Goal: Information Seeking & Learning: Check status

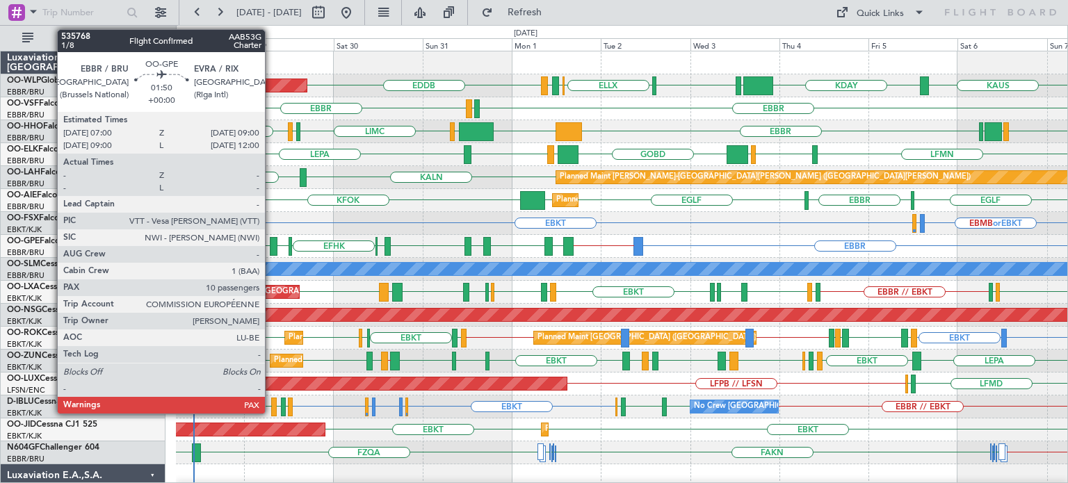
click at [271, 244] on div at bounding box center [274, 246] width 8 height 19
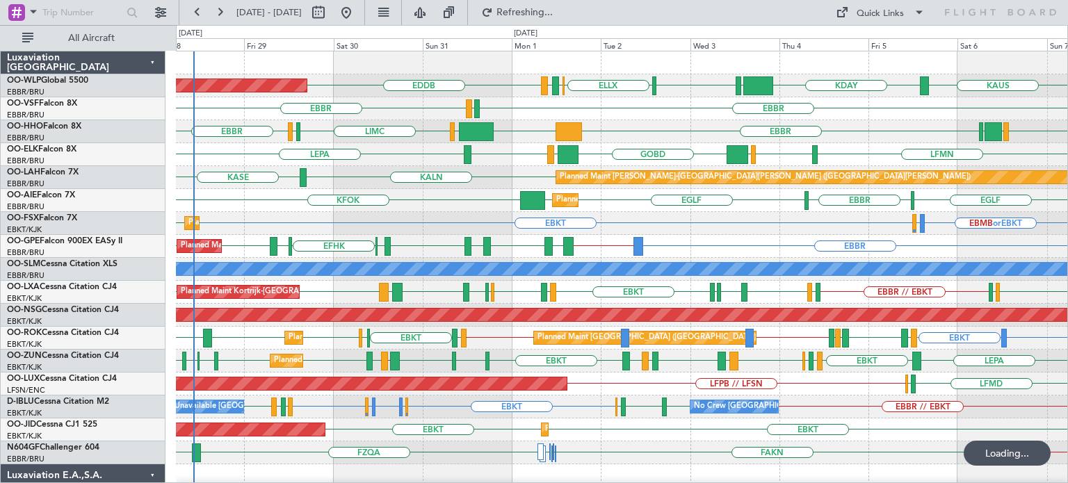
click at [634, 113] on div "EBBR [GEOGRAPHIC_DATA] LEGE" at bounding box center [621, 108] width 891 height 23
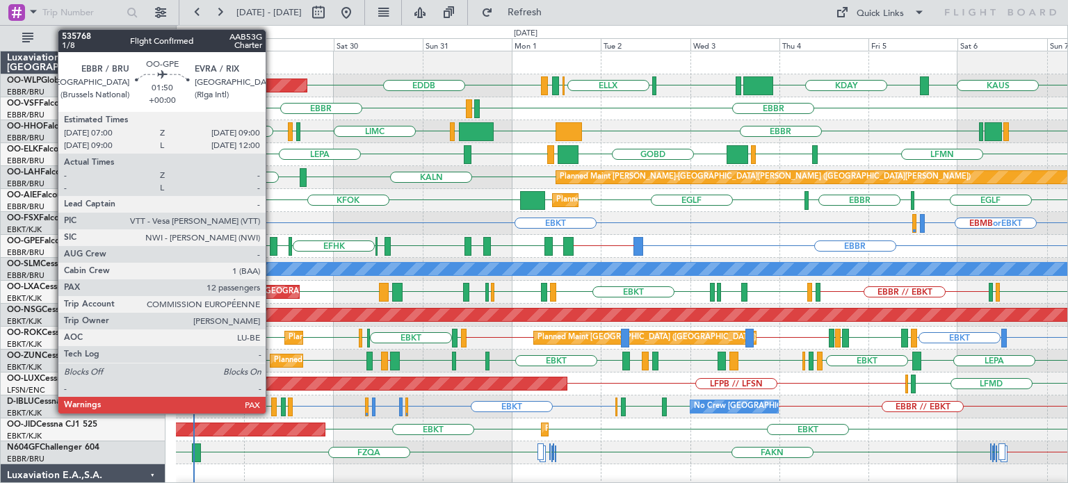
click at [272, 241] on div at bounding box center [274, 246] width 8 height 19
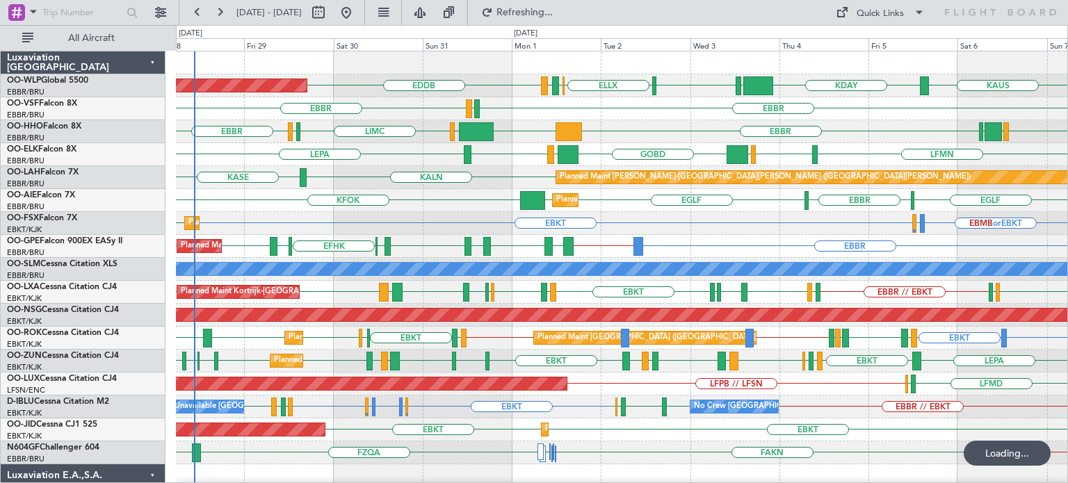
click at [606, 115] on div "EBBR LEGE [GEOGRAPHIC_DATA]" at bounding box center [621, 108] width 891 height 23
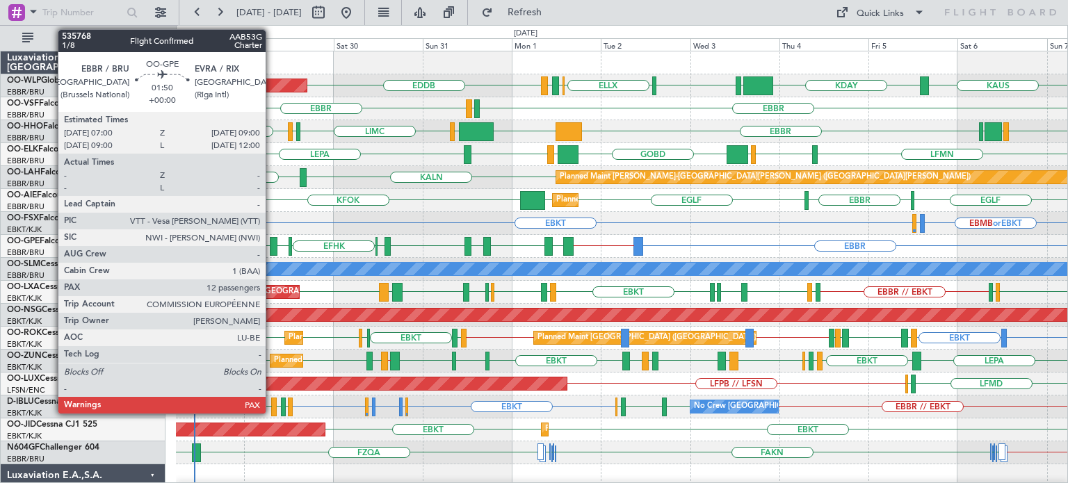
click at [272, 244] on div at bounding box center [274, 246] width 8 height 19
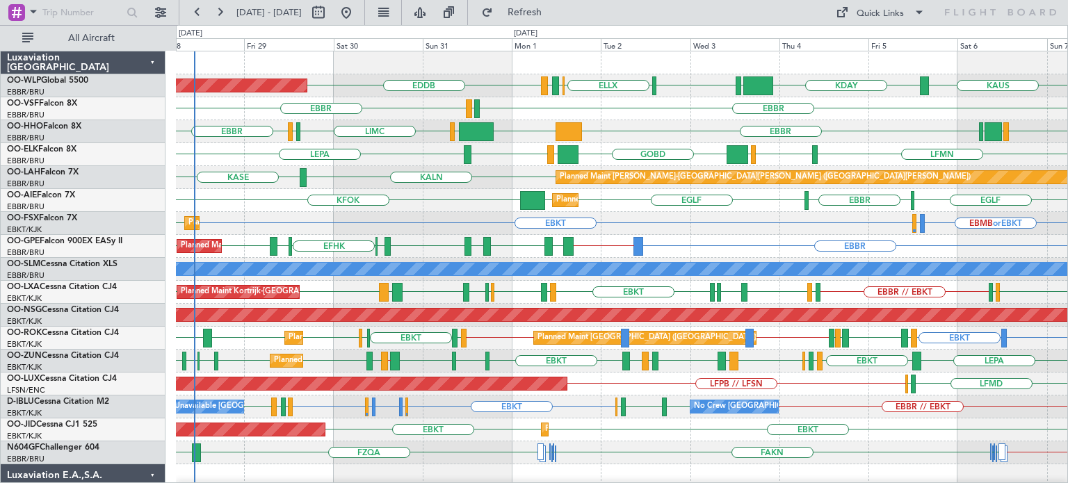
click at [657, 106] on div "EBBR LEGE [GEOGRAPHIC_DATA]" at bounding box center [621, 108] width 891 height 23
click at [554, 16] on span "Refresh" at bounding box center [525, 13] width 58 height 10
click at [626, 430] on div "EBKT EBKT Planned Maint [GEOGRAPHIC_DATA]-[GEOGRAPHIC_DATA] AOG Maint [GEOGRAPH…" at bounding box center [621, 429] width 891 height 23
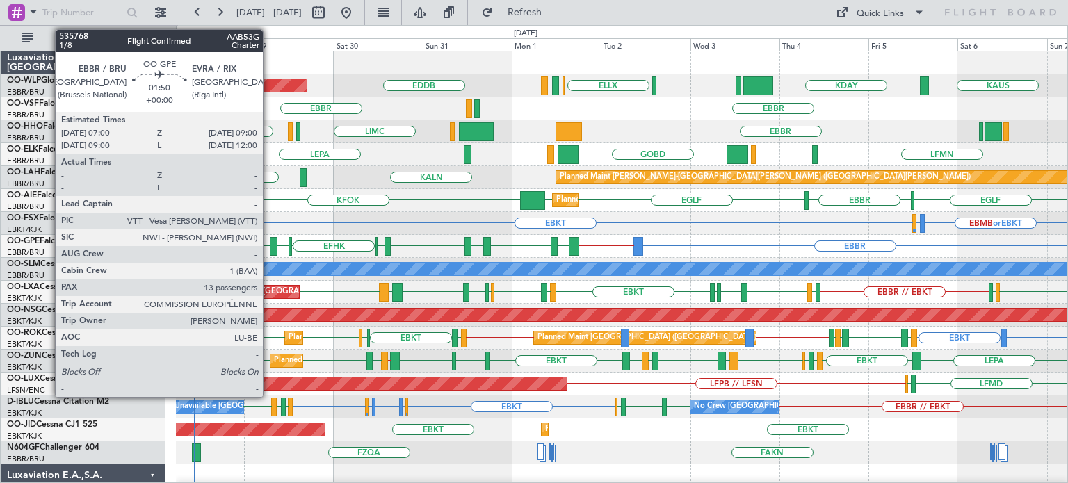
click at [270, 243] on div at bounding box center [274, 246] width 8 height 19
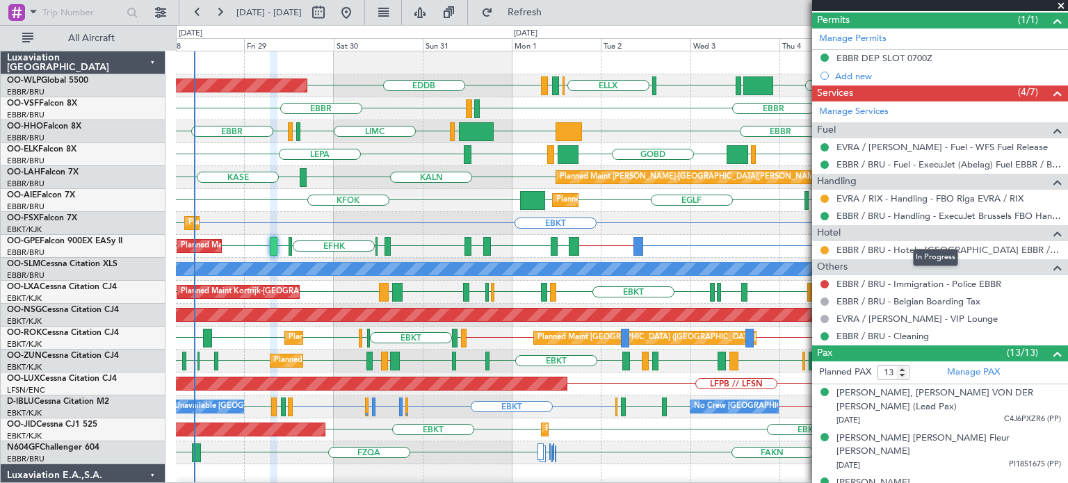
scroll to position [70, 0]
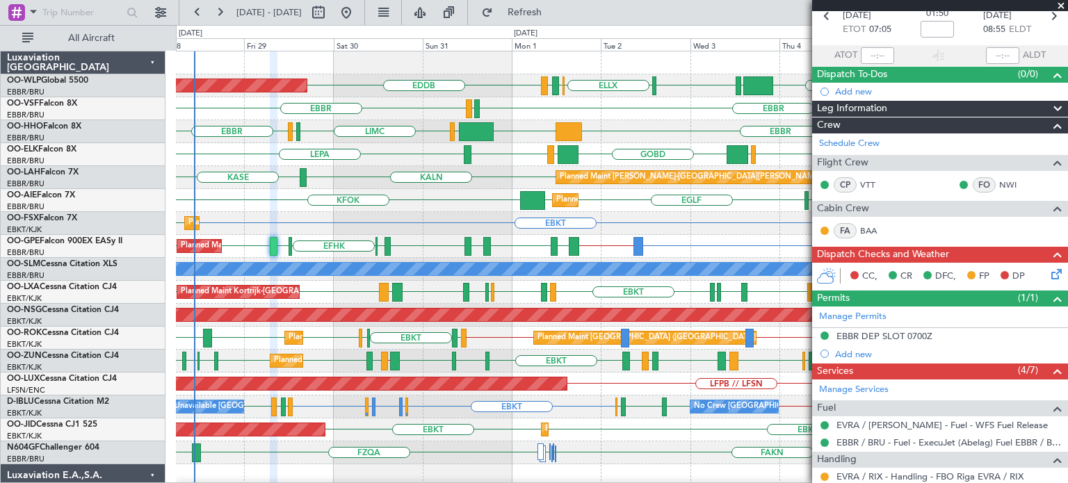
click at [1063, 4] on span at bounding box center [1061, 6] width 14 height 13
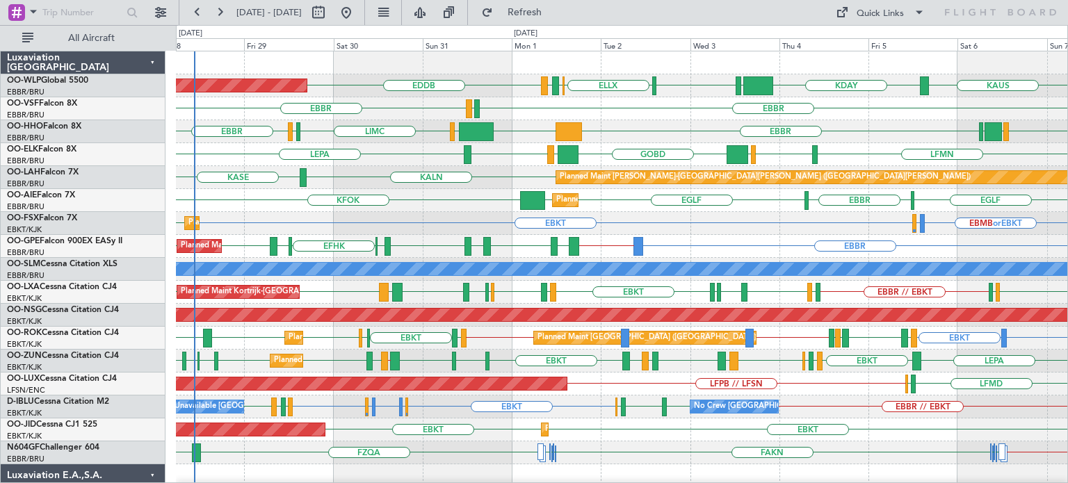
click at [389, 227] on div "EBKT EBMB or EBKT LSZH or EBKT EBKT Planned Maint [GEOGRAPHIC_DATA]-[GEOGRAPHIC…" at bounding box center [621, 223] width 891 height 23
click at [371, 345] on div "LFMN or EBKT EBKT EBKT EBKT EPWA LFPB // EBKT EBKT // LFPB LFTZ EBKT [GEOGRAPHI…" at bounding box center [621, 338] width 891 height 23
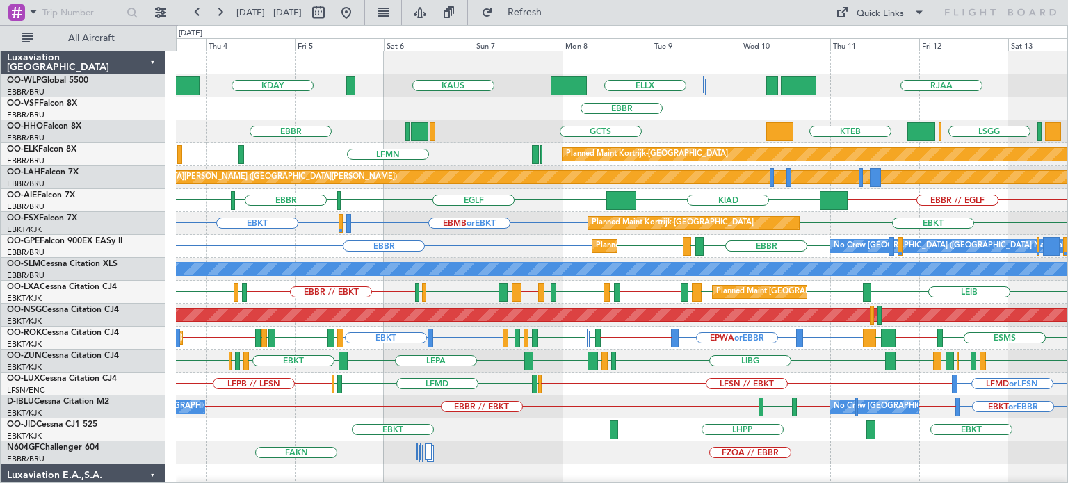
click at [301, 293] on div "Planned Maint [GEOGRAPHIC_DATA] ([GEOGRAPHIC_DATA] National) [PERSON_NAME] [GEO…" at bounding box center [621, 292] width 891 height 23
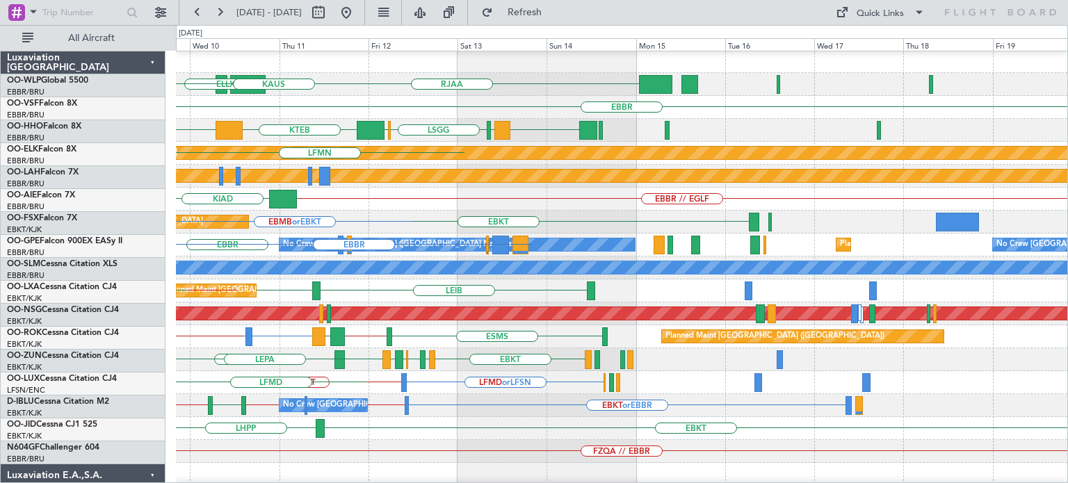
scroll to position [1, 0]
click at [278, 325] on div "RJAA LTCG LIML ELLX [PERSON_NAME] [GEOGRAPHIC_DATA] GMMH LIRS [GEOGRAPHIC_DATA]…" at bounding box center [621, 451] width 891 height 803
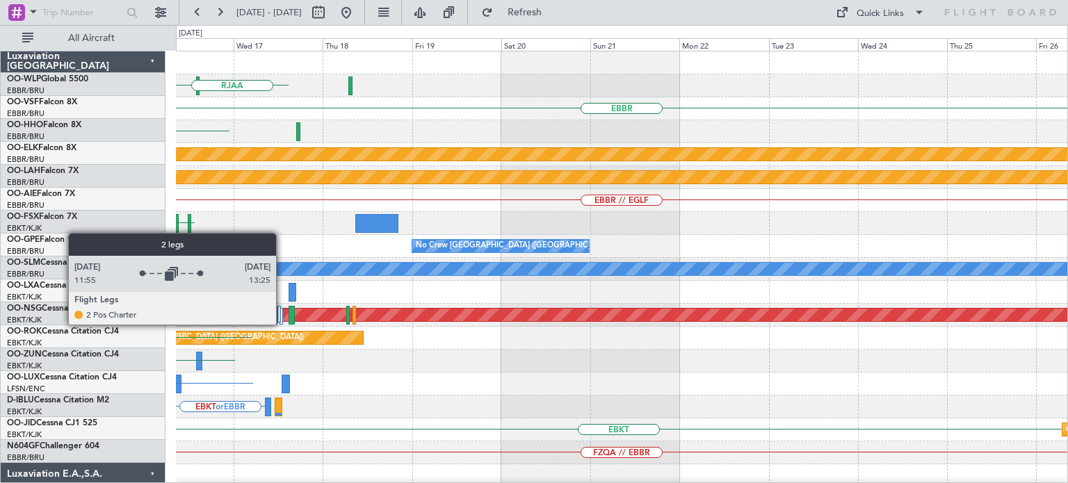
scroll to position [0, 0]
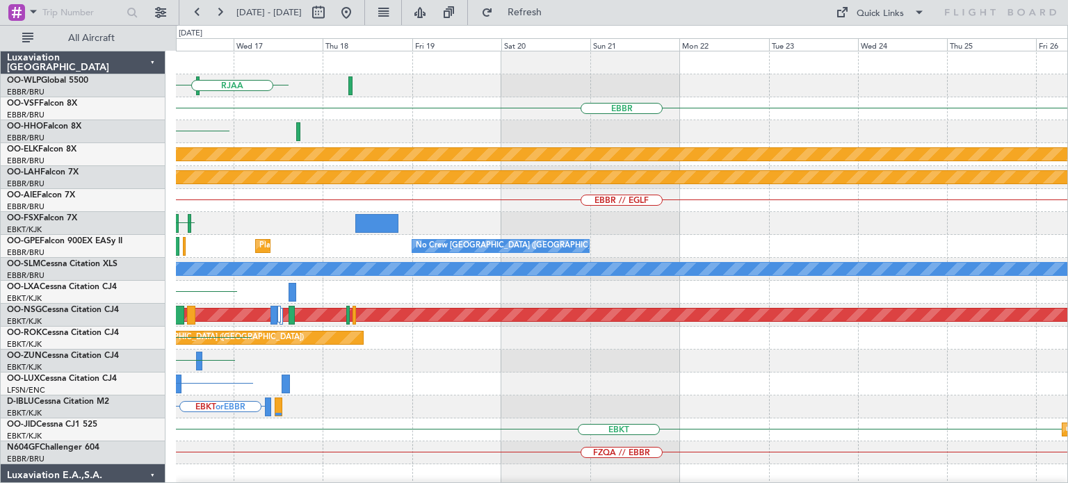
click at [350, 386] on div "RJAA [GEOGRAPHIC_DATA] GMMH Planned Maint [GEOGRAPHIC_DATA]-[GEOGRAPHIC_DATA] P…" at bounding box center [621, 452] width 891 height 803
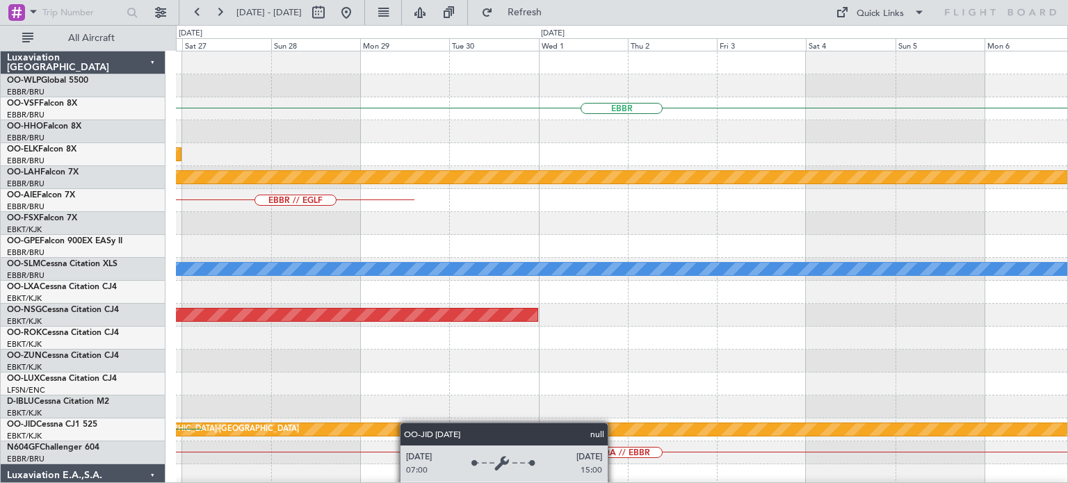
click at [323, 427] on div "EBBR Planned Maint [GEOGRAPHIC_DATA]-[GEOGRAPHIC_DATA] Planned [GEOGRAPHIC_DATA…" at bounding box center [621, 452] width 891 height 803
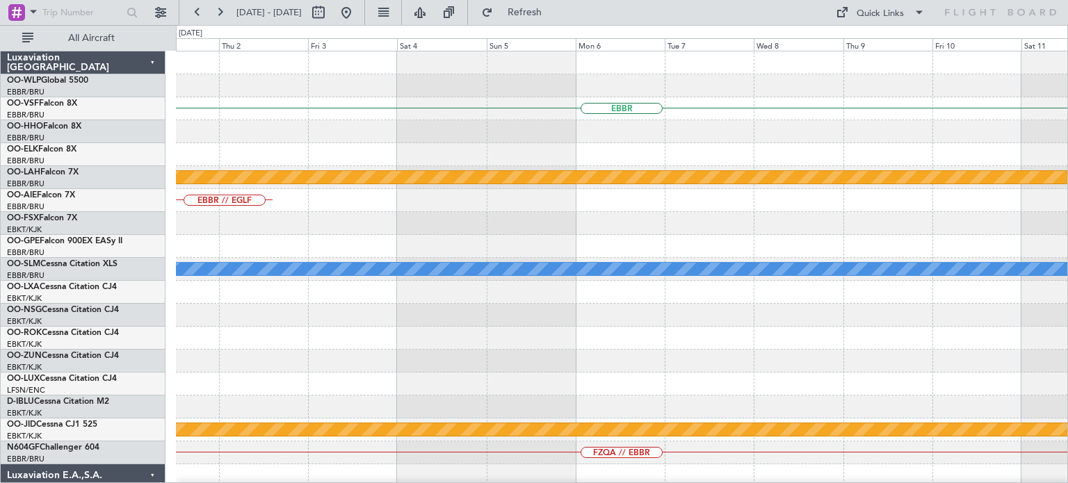
click at [339, 474] on div "EBBR Planned [GEOGRAPHIC_DATA][PERSON_NAME]-[GEOGRAPHIC_DATA][PERSON_NAME] ([GE…" at bounding box center [621, 452] width 891 height 803
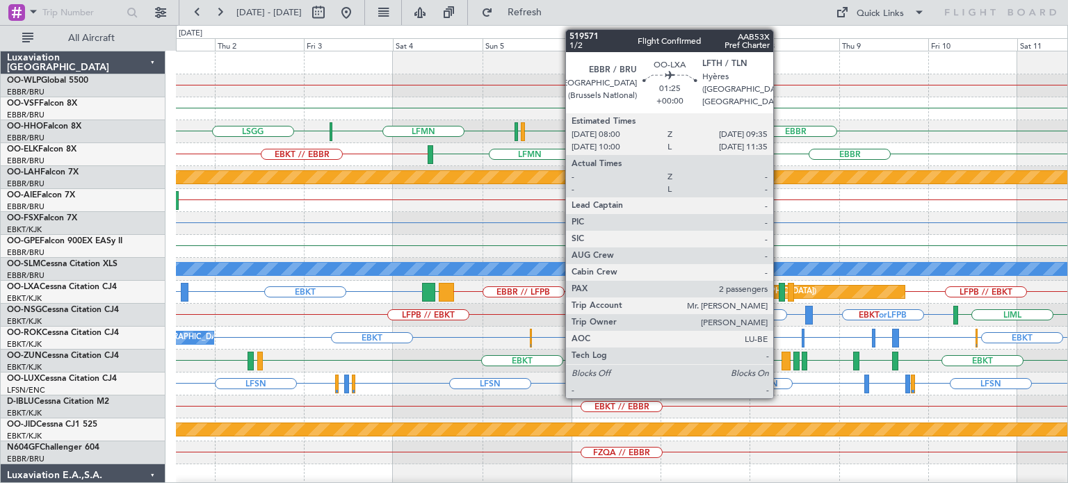
click at [779, 288] on div at bounding box center [782, 292] width 6 height 19
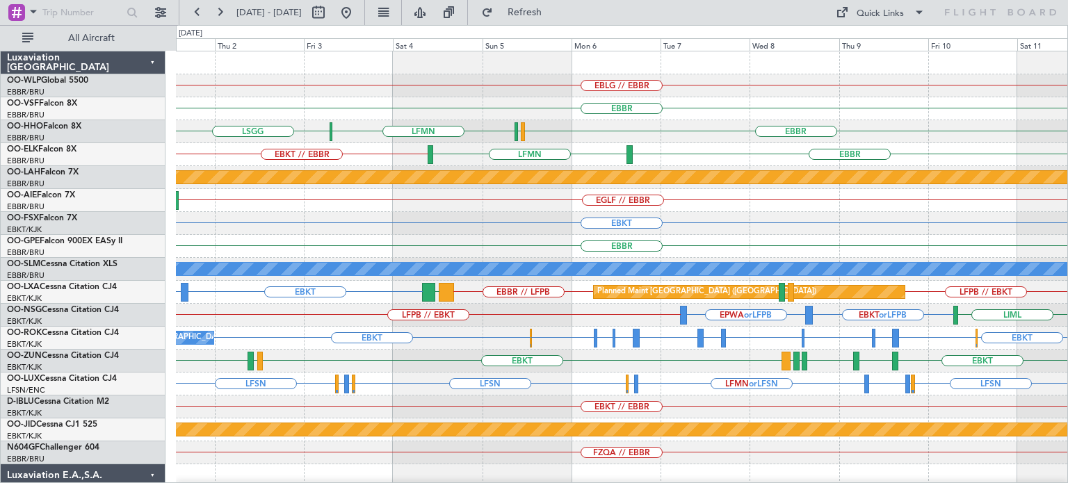
click at [667, 126] on div "EBBR LFMN [GEOGRAPHIC_DATA] [GEOGRAPHIC_DATA]" at bounding box center [621, 131] width 891 height 23
click at [357, 10] on button at bounding box center [346, 12] width 22 height 22
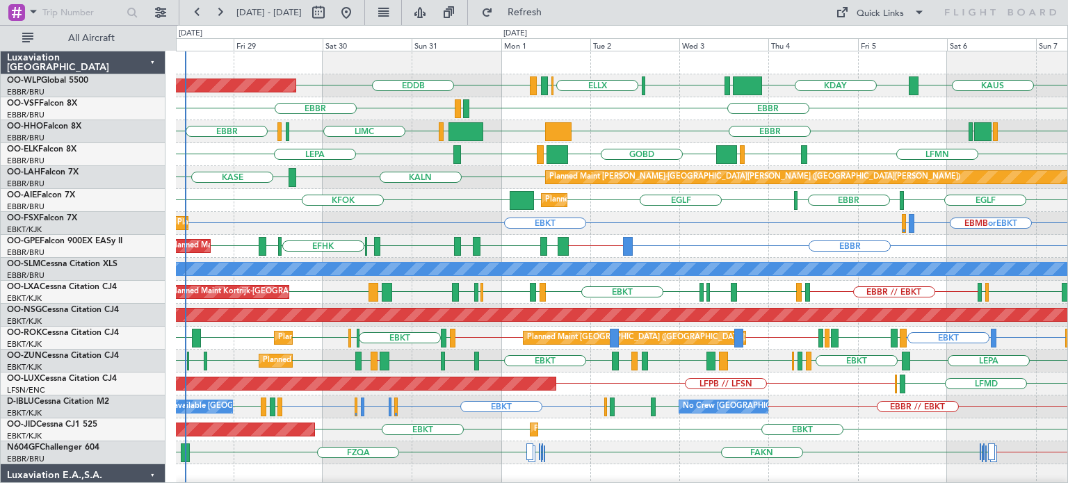
click at [838, 459] on div "FZQA // EBBR FZQA FAKN FAKN [PERSON_NAME] FZAA [PERSON_NAME] FAKN" at bounding box center [621, 452] width 891 height 23
click at [616, 461] on div "FZQA // EBBR FZQA FAKN FAKN [PERSON_NAME] FZAA [PERSON_NAME] FAKN" at bounding box center [621, 452] width 891 height 23
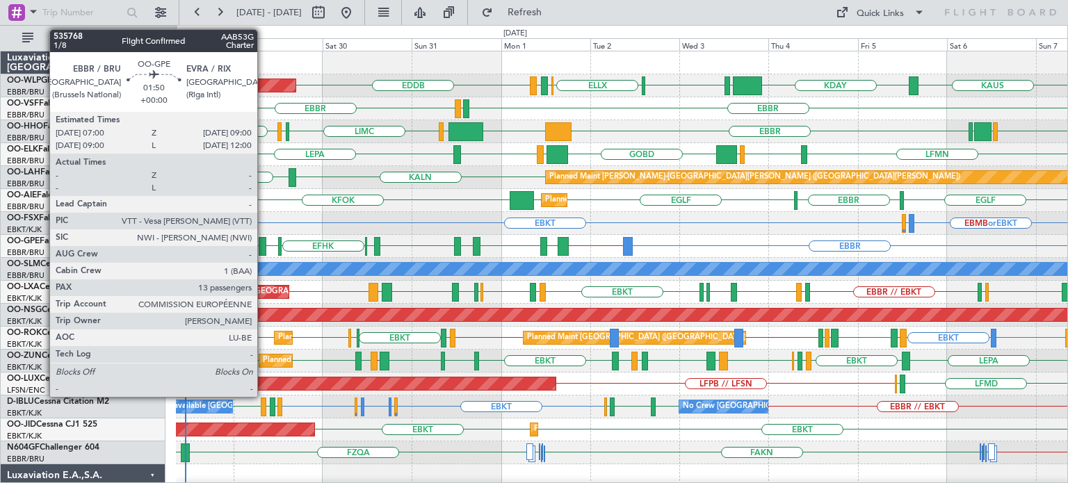
click at [263, 239] on div at bounding box center [263, 246] width 8 height 19
click at [262, 240] on div at bounding box center [263, 246] width 8 height 19
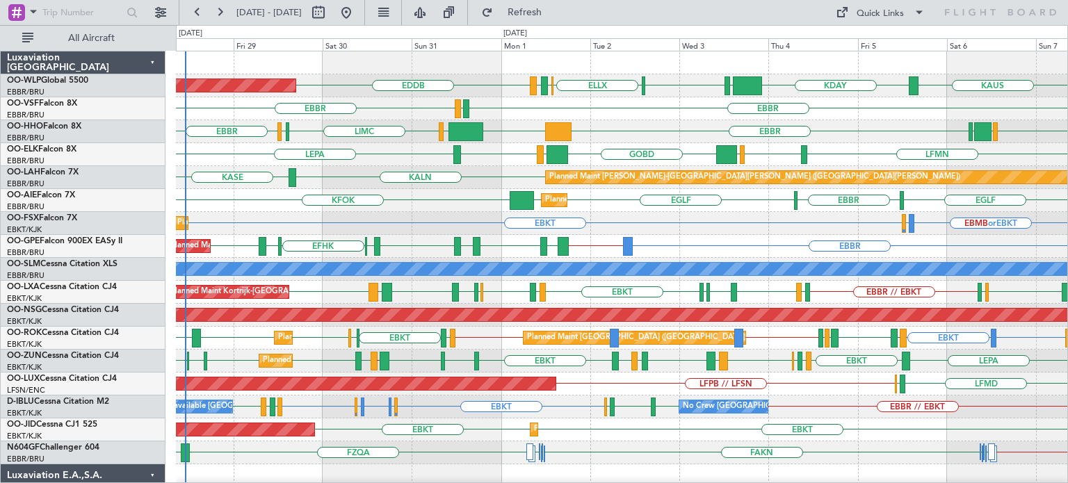
click at [503, 169] on div "KALN [GEOGRAPHIC_DATA] Planned [GEOGRAPHIC_DATA][PERSON_NAME]-[GEOGRAPHIC_DATA]…" at bounding box center [621, 177] width 891 height 23
click at [439, 353] on div "[PERSON_NAME] KDAY EDDB EBLG LIML ELLX [GEOGRAPHIC_DATA] LIRZ Planned Maint [GE…" at bounding box center [621, 475] width 891 height 849
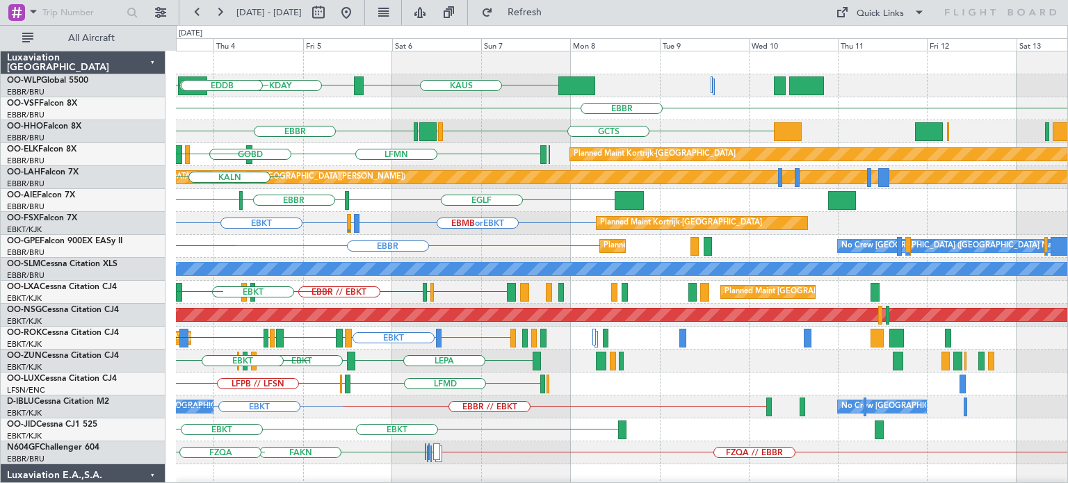
click at [520, 275] on div "A/C Unavailable [GEOGRAPHIC_DATA]" at bounding box center [621, 269] width 891 height 23
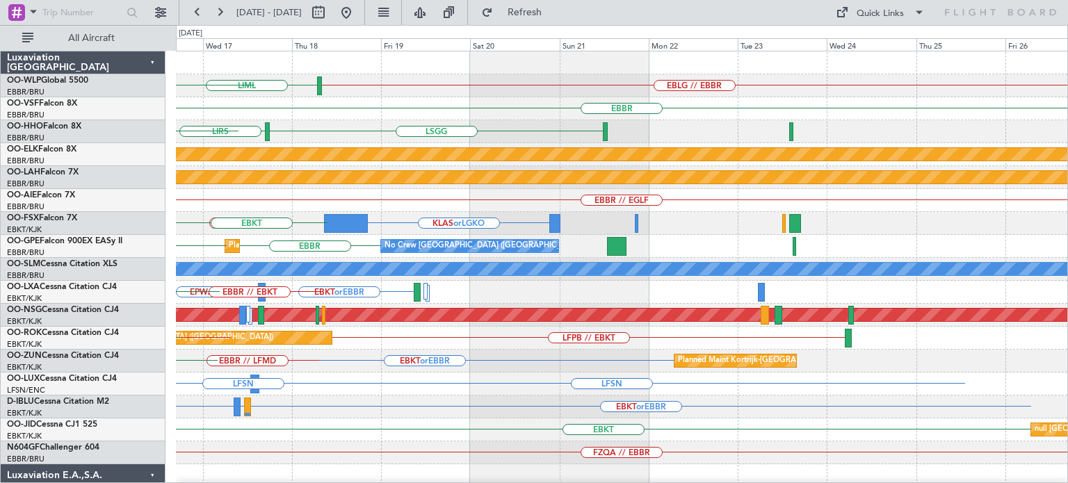
click at [450, 206] on div "EBBR // EGLF" at bounding box center [621, 200] width 891 height 23
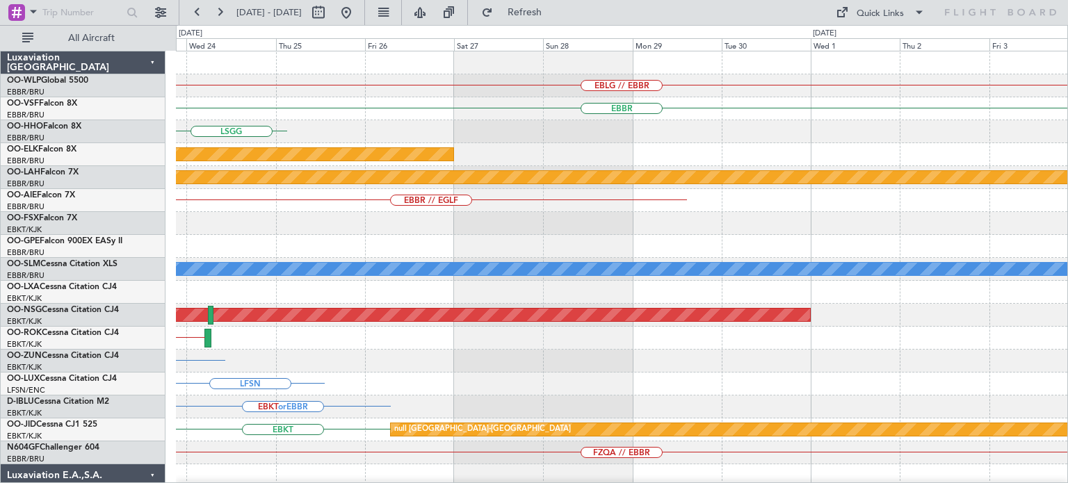
click at [489, 275] on div "EBLG // EBBR [GEOGRAPHIC_DATA] [GEOGRAPHIC_DATA] Planned Maint [GEOGRAPHIC_DATA…" at bounding box center [621, 464] width 891 height 826
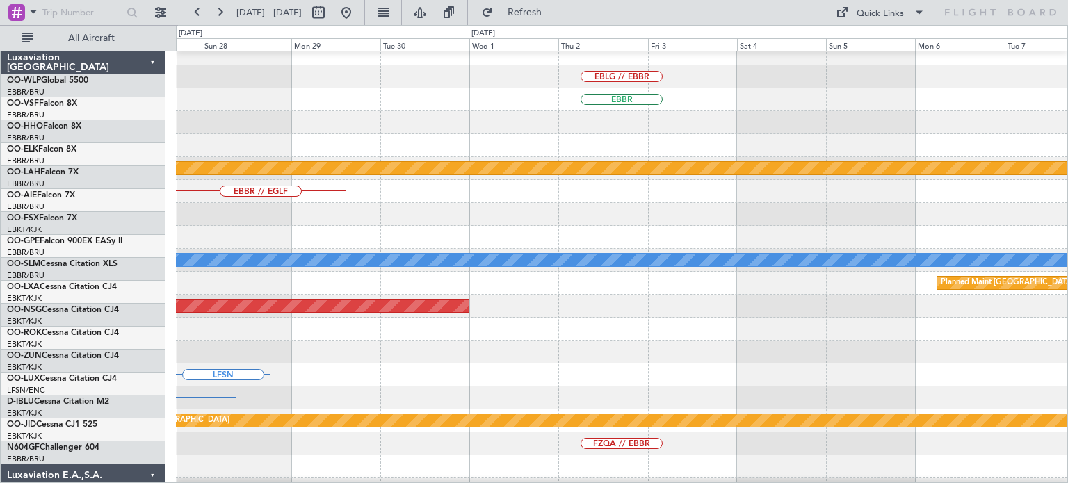
click at [631, 295] on div "Planned Maint [GEOGRAPHIC_DATA] ([GEOGRAPHIC_DATA])" at bounding box center [621, 306] width 891 height 23
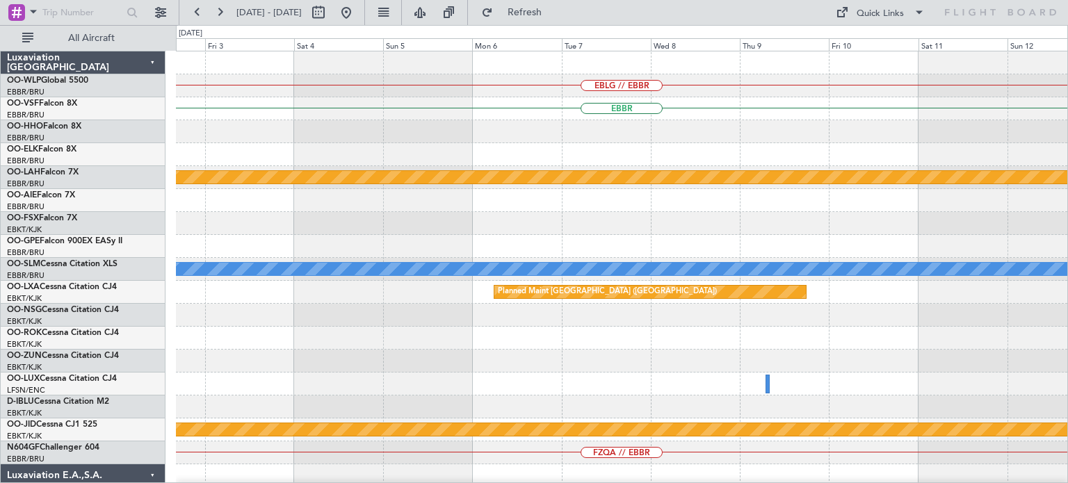
click at [542, 391] on div "EBLG // EBBR [GEOGRAPHIC_DATA] Planned [GEOGRAPHIC_DATA][PERSON_NAME]-[GEOGRAPH…" at bounding box center [621, 464] width 891 height 826
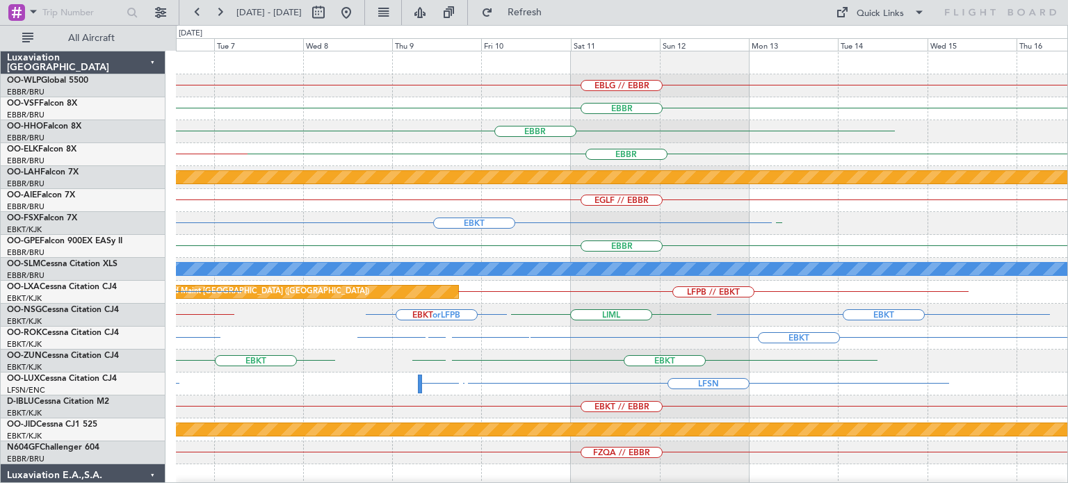
click at [592, 233] on div "EBLG // EBBR [GEOGRAPHIC_DATA] [GEOGRAPHIC_DATA] LFMN [GEOGRAPHIC_DATA] EBKT //…" at bounding box center [621, 429] width 891 height 757
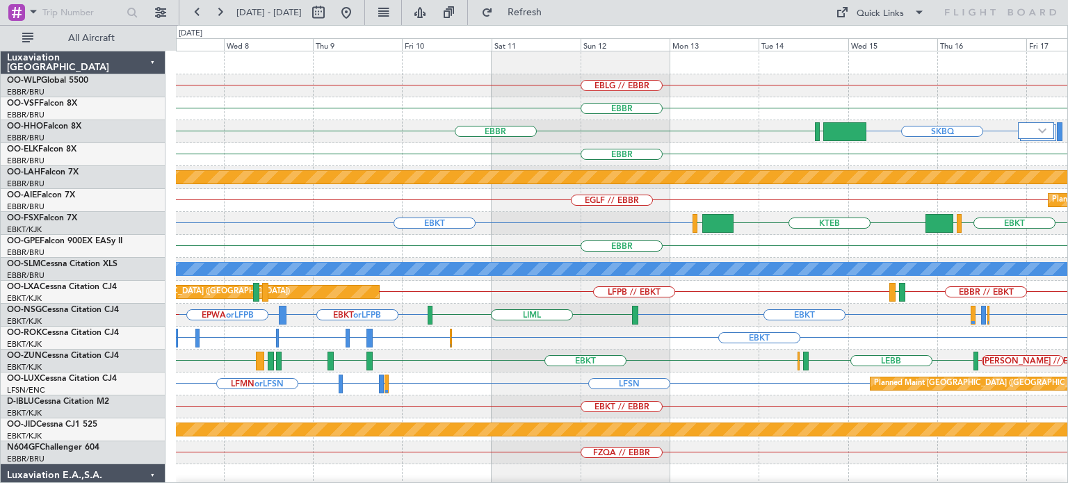
click at [920, 326] on div "EBLG // EBBR [GEOGRAPHIC_DATA] SKBQ [GEOGRAPHIC_DATA] [GEOGRAPHIC_DATA] [GEOGRA…" at bounding box center [621, 429] width 891 height 757
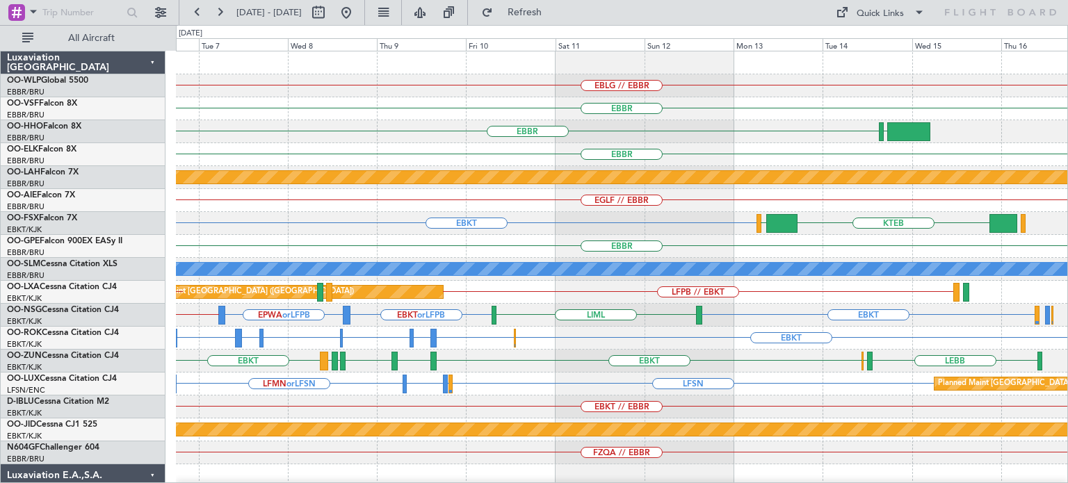
click at [662, 209] on div "EGLF // EBBR Planned Maint [GEOGRAPHIC_DATA] ([GEOGRAPHIC_DATA])" at bounding box center [621, 200] width 891 height 23
click at [357, 10] on button at bounding box center [346, 12] width 22 height 22
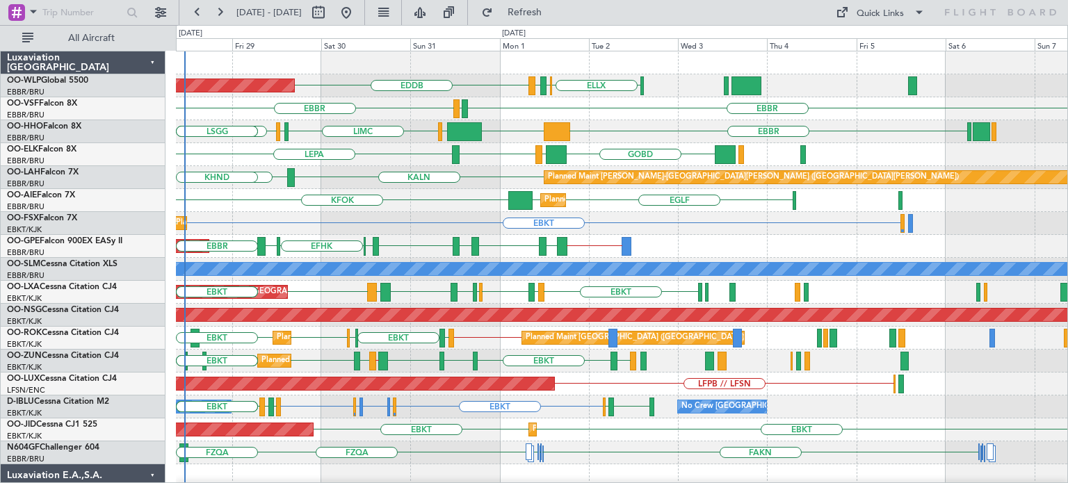
click at [371, 246] on div "EDDB ELLX [GEOGRAPHIC_DATA] LIRZ Planned Maint [GEOGRAPHIC_DATA] ([GEOGRAPHIC_D…" at bounding box center [621, 475] width 891 height 849
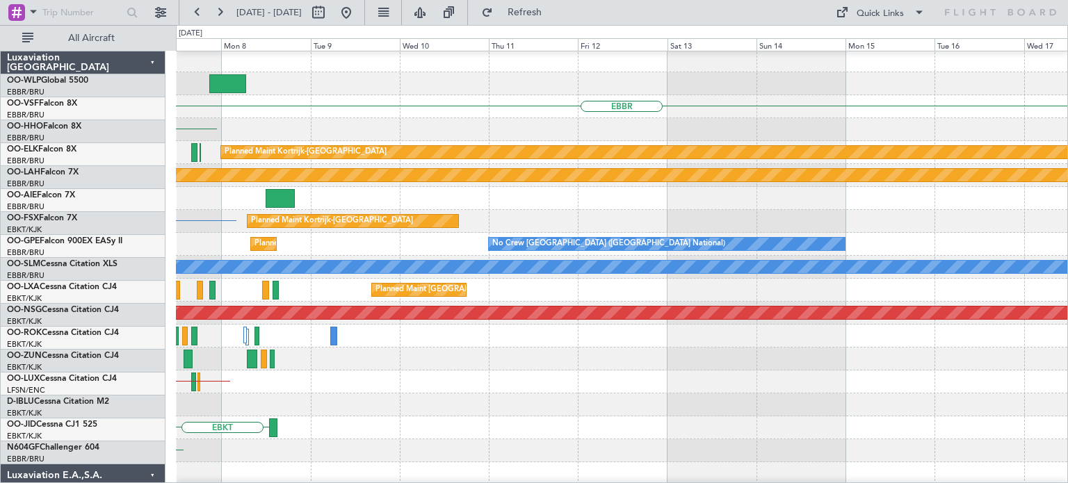
click at [380, 238] on div "Planned Maint [GEOGRAPHIC_DATA] ([GEOGRAPHIC_DATA] National) No Crew [GEOGRAPHI…" at bounding box center [621, 244] width 891 height 23
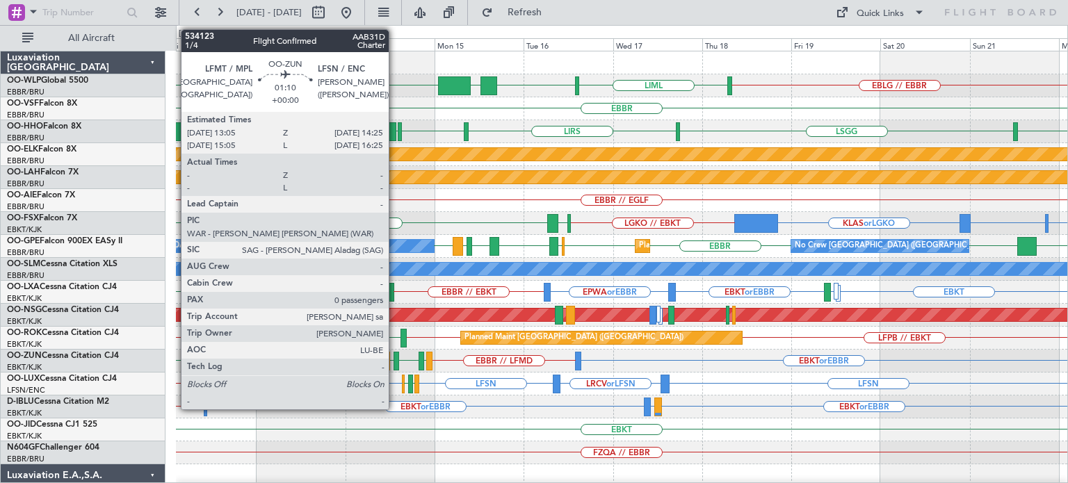
click at [394, 355] on div at bounding box center [396, 361] width 6 height 19
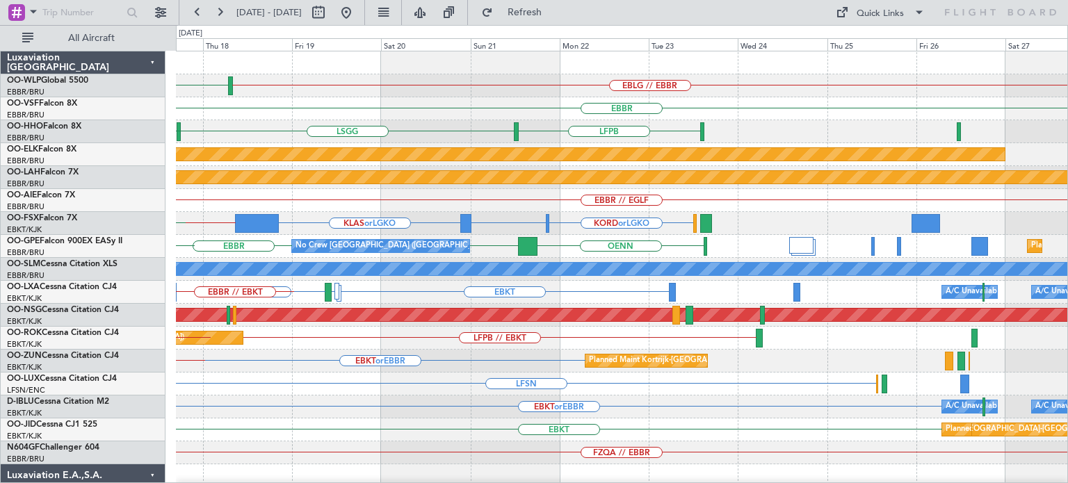
click at [445, 223] on div "EBLG // EBBR LIML UBBB ELLX [GEOGRAPHIC_DATA] [GEOGRAPHIC_DATA] LFPB LIRS [GEOG…" at bounding box center [621, 452] width 891 height 803
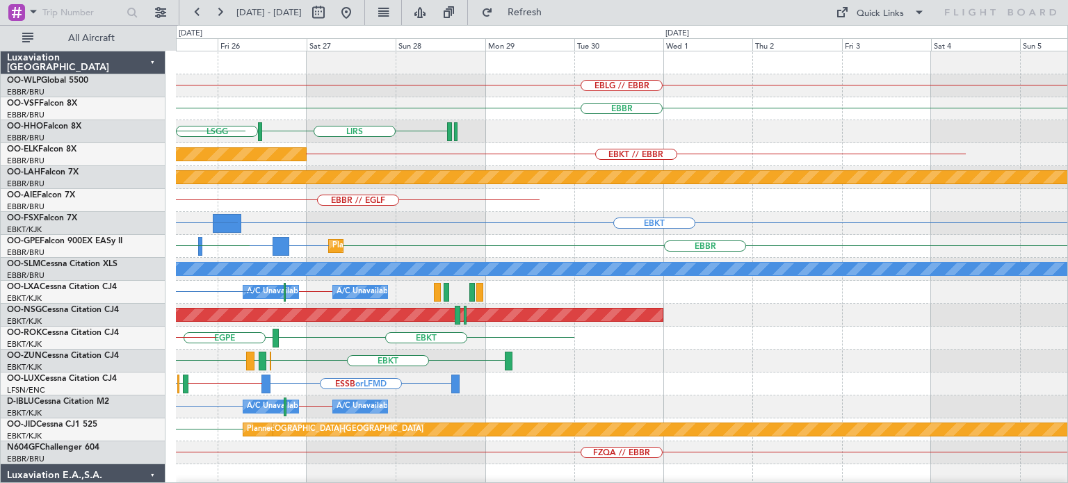
click at [465, 254] on div "Planned Maint [GEOGRAPHIC_DATA] ([GEOGRAPHIC_DATA] National) [GEOGRAPHIC_DATA] …" at bounding box center [621, 246] width 891 height 23
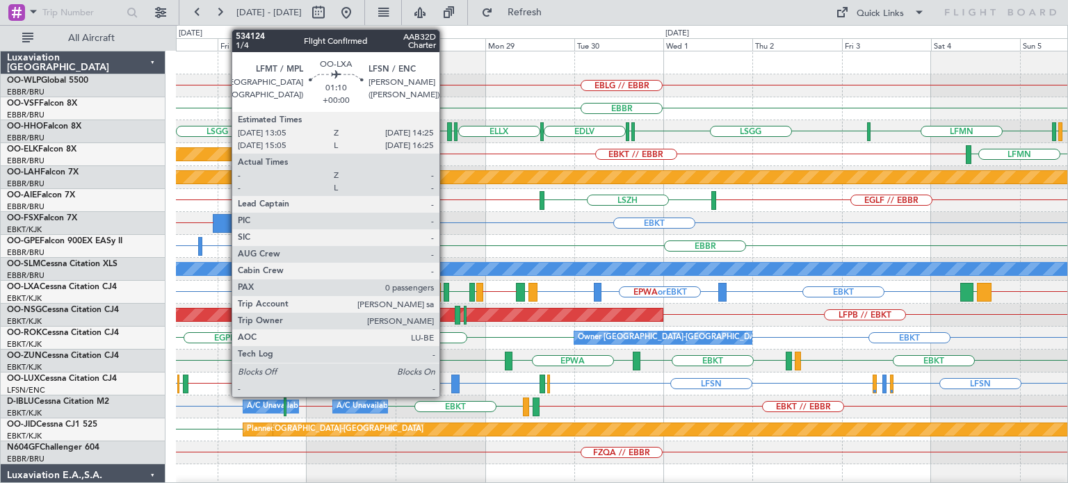
click at [446, 288] on div at bounding box center [447, 292] width 6 height 19
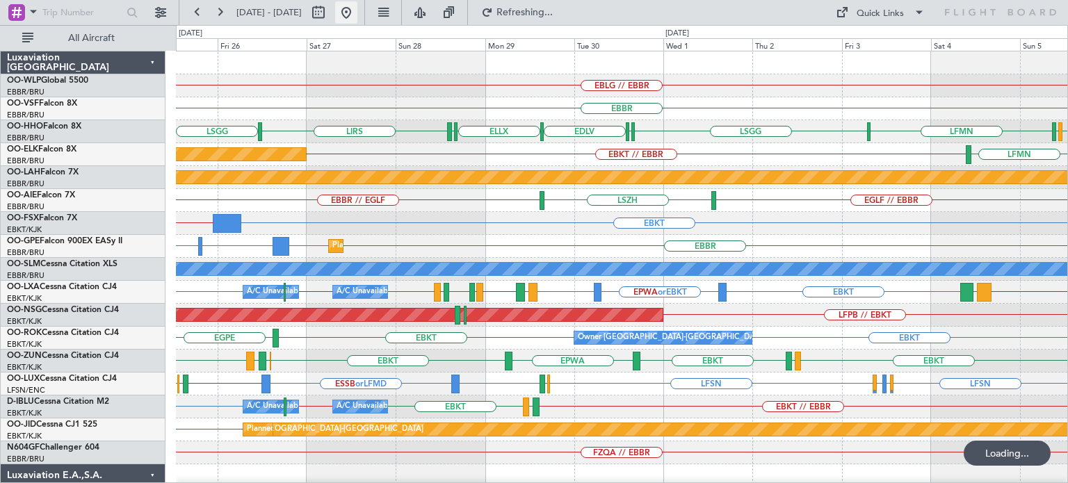
click at [357, 13] on button at bounding box center [346, 12] width 22 height 22
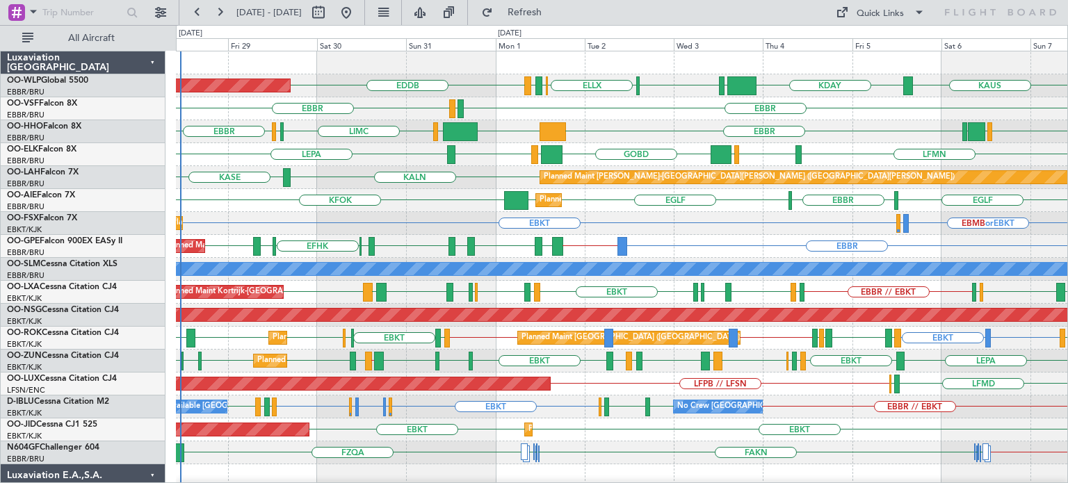
click at [658, 229] on div "Planned Maint Kortrijk-[GEOGRAPHIC_DATA] EBKT EBMB or EBKT LSZH or EBKT Planned…" at bounding box center [621, 223] width 891 height 23
click at [384, 422] on div "Planned Maint [GEOGRAPHIC_DATA] ([GEOGRAPHIC_DATA]) KDAY EDDB [PERSON_NAME] EBL…" at bounding box center [621, 475] width 891 height 849
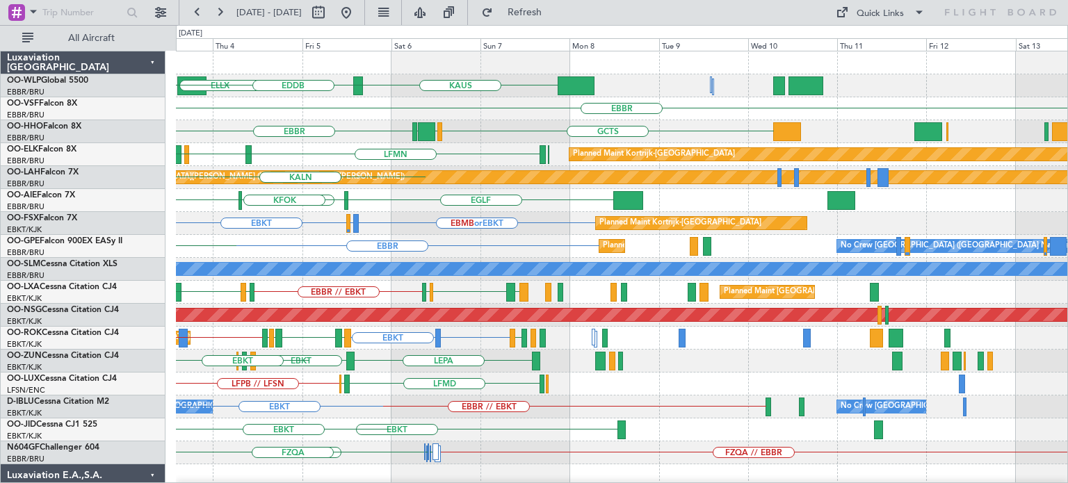
click at [303, 416] on div "KDAY [PERSON_NAME] EBLG ELLX [GEOGRAPHIC_DATA] LIRZ LIML EDDB [GEOGRAPHIC_DATA]…" at bounding box center [621, 475] width 891 height 849
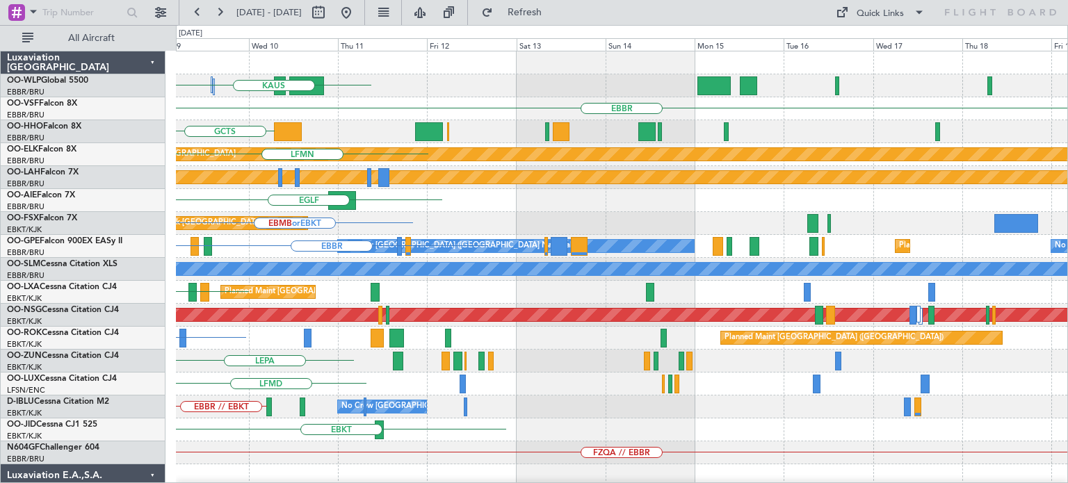
click at [243, 414] on div "[PERSON_NAME] [GEOGRAPHIC_DATA] GCTS Planned Maint [GEOGRAPHIC_DATA]-[GEOGRAPHI…" at bounding box center [621, 475] width 891 height 849
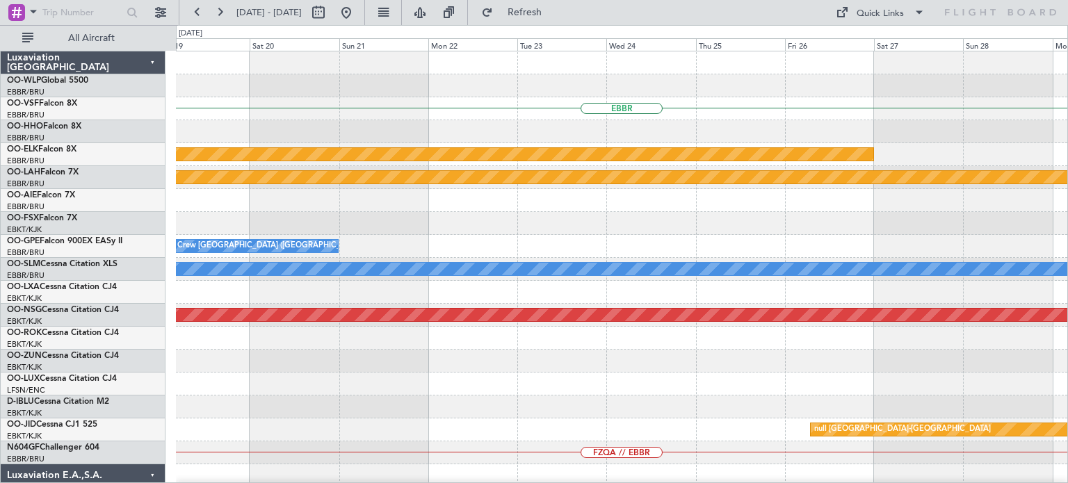
click at [533, 466] on div "EBBR Planned Maint [GEOGRAPHIC_DATA]-[GEOGRAPHIC_DATA] Planned [GEOGRAPHIC_DATA…" at bounding box center [621, 475] width 891 height 849
click at [568, 428] on div "EBBR Planned Maint [GEOGRAPHIC_DATA]-[GEOGRAPHIC_DATA] Planned [GEOGRAPHIC_DATA…" at bounding box center [621, 475] width 891 height 849
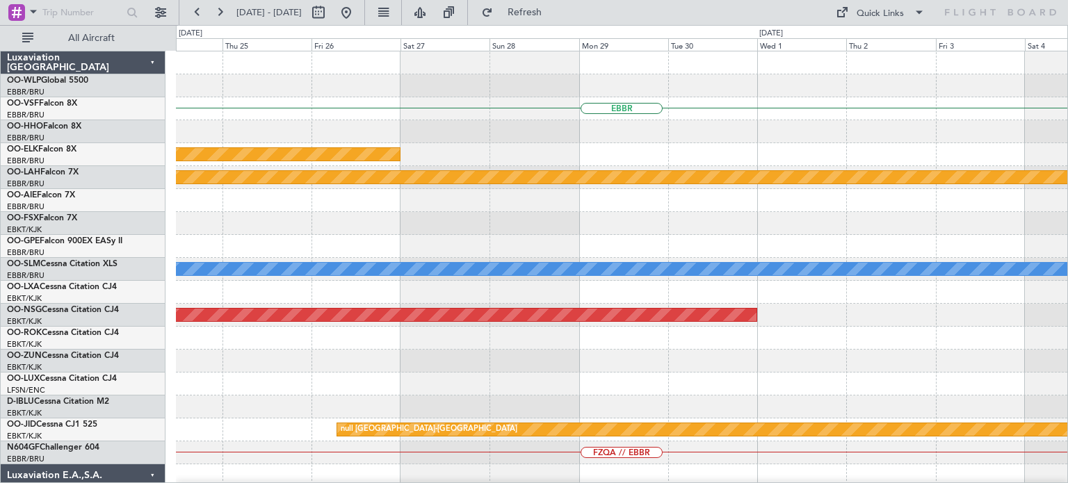
click at [552, 439] on div "EBBR Planned Maint [GEOGRAPHIC_DATA]-[GEOGRAPHIC_DATA] Planned [GEOGRAPHIC_DATA…" at bounding box center [621, 475] width 891 height 849
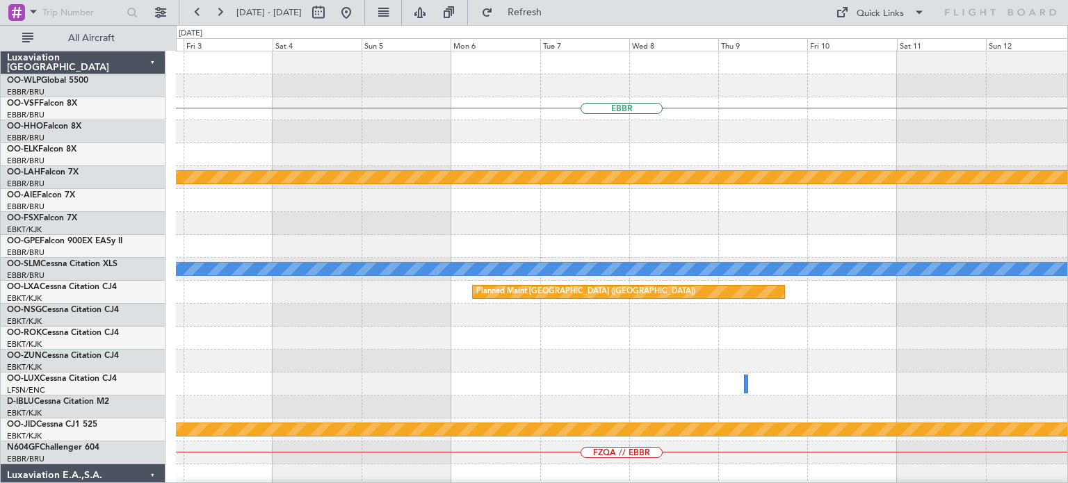
click at [606, 453] on div "EBBR Planned [GEOGRAPHIC_DATA][PERSON_NAME]-[GEOGRAPHIC_DATA][PERSON_NAME] ([GE…" at bounding box center [621, 475] width 891 height 849
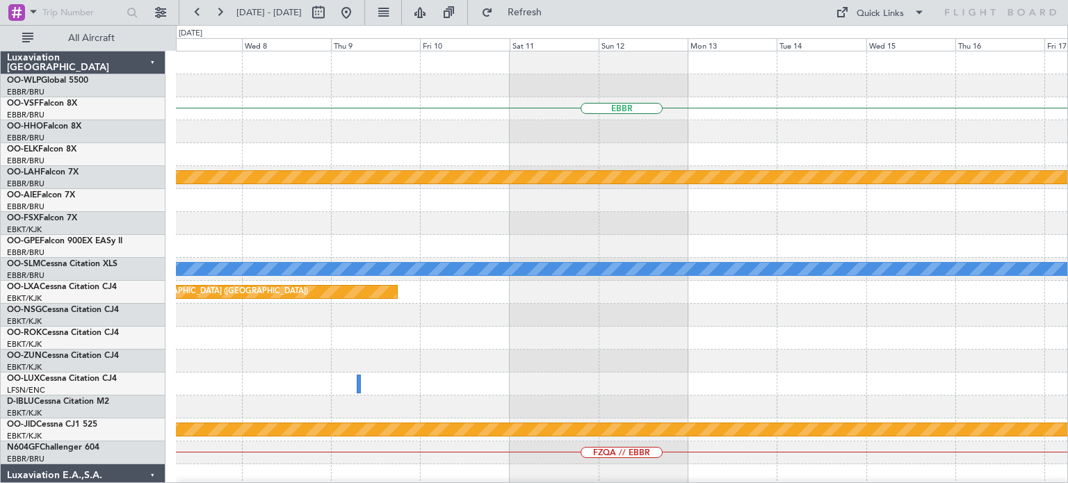
click at [553, 446] on div "EBBR Planned [GEOGRAPHIC_DATA][PERSON_NAME]-[GEOGRAPHIC_DATA][PERSON_NAME] ([GE…" at bounding box center [621, 475] width 891 height 849
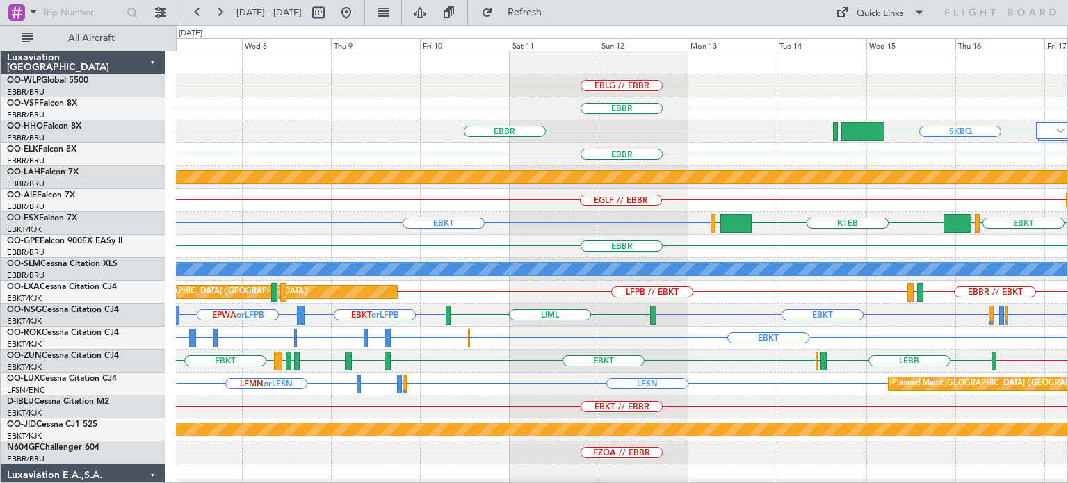
click at [681, 307] on div "EBKT or LFPB EBKT EBKT EPWA or LFPB LFPB or EBKT LFMN or EBKT LIML" at bounding box center [621, 315] width 891 height 23
click at [357, 13] on button at bounding box center [346, 12] width 22 height 22
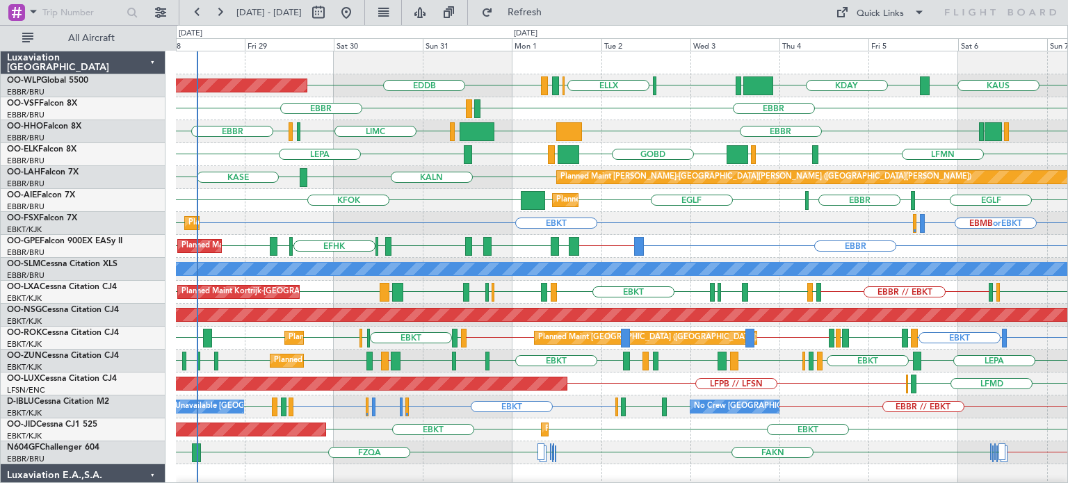
click at [634, 225] on div "EBKT EBMB or EBKT LSZH or EBKT EBKT Planned Maint [GEOGRAPHIC_DATA]-[GEOGRAPHIC…" at bounding box center [621, 223] width 891 height 23
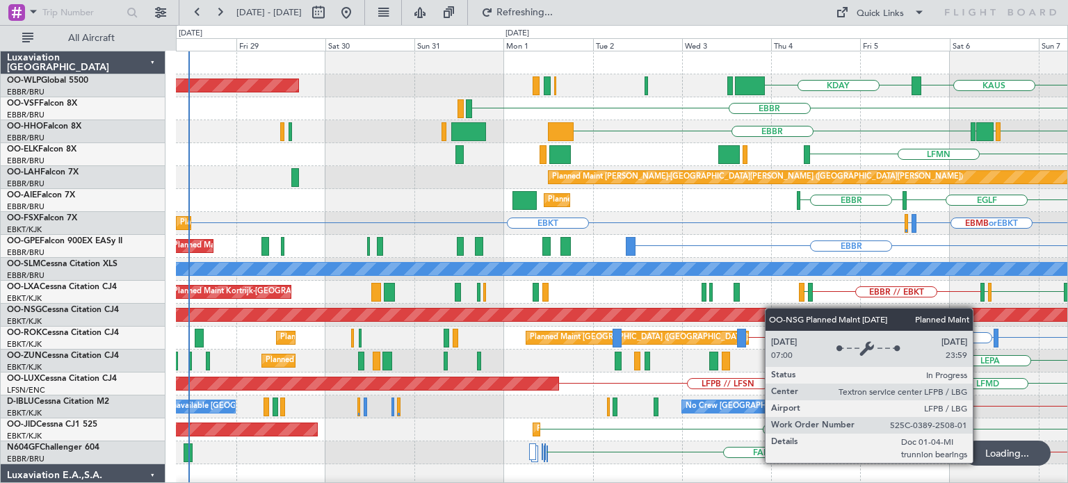
click at [785, 309] on div "Planned Maint [GEOGRAPHIC_DATA] ([GEOGRAPHIC_DATA]) KDAY [PERSON_NAME] ELLX LIM…" at bounding box center [621, 452] width 891 height 803
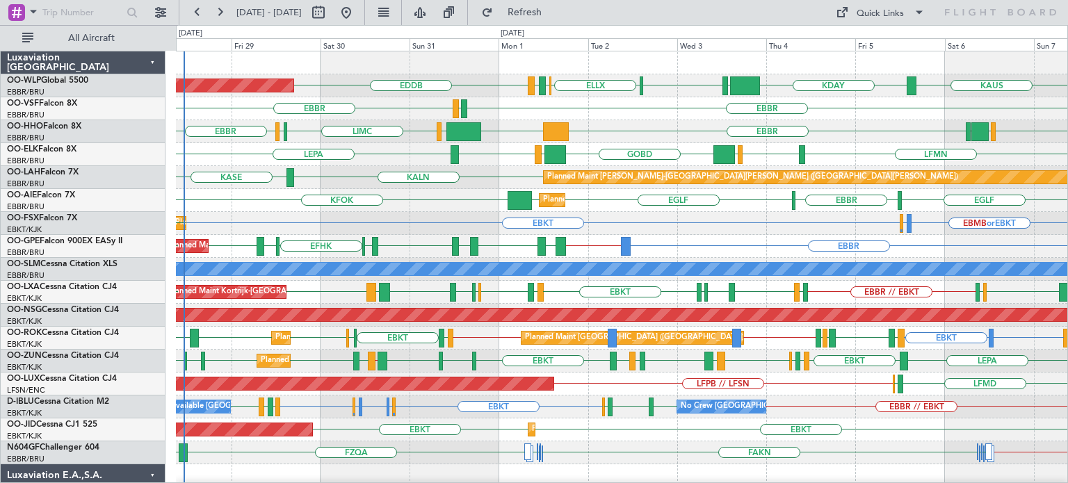
click at [726, 287] on div "KDAY EDDB EBLG LIML ELLX [GEOGRAPHIC_DATA] LIRZ [PERSON_NAME] Planned Maint [GE…" at bounding box center [621, 475] width 891 height 849
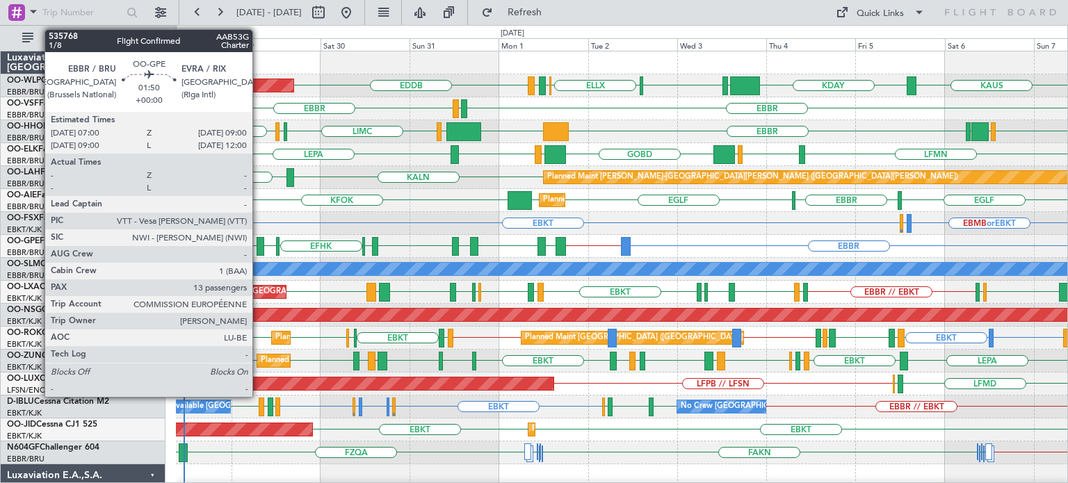
click at [259, 241] on div at bounding box center [261, 246] width 8 height 19
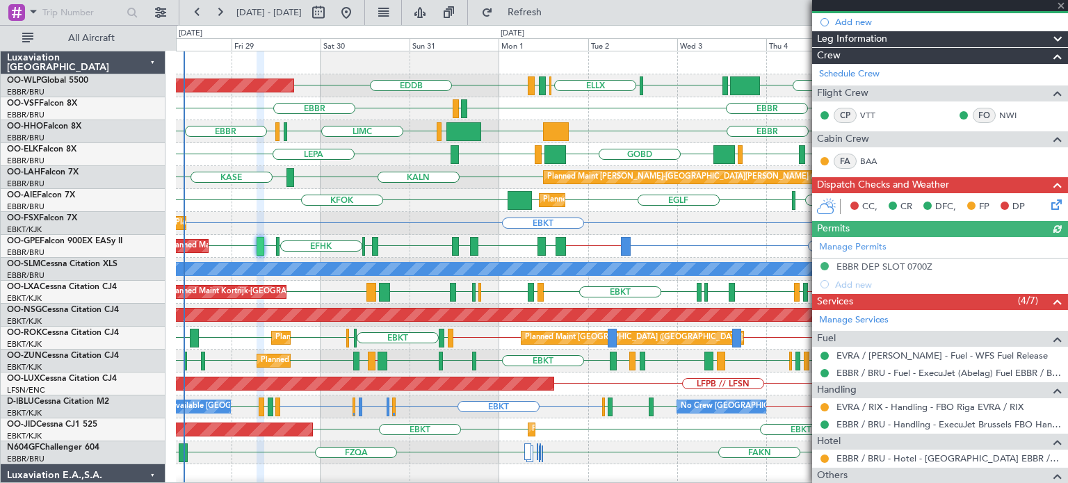
scroll to position [209, 0]
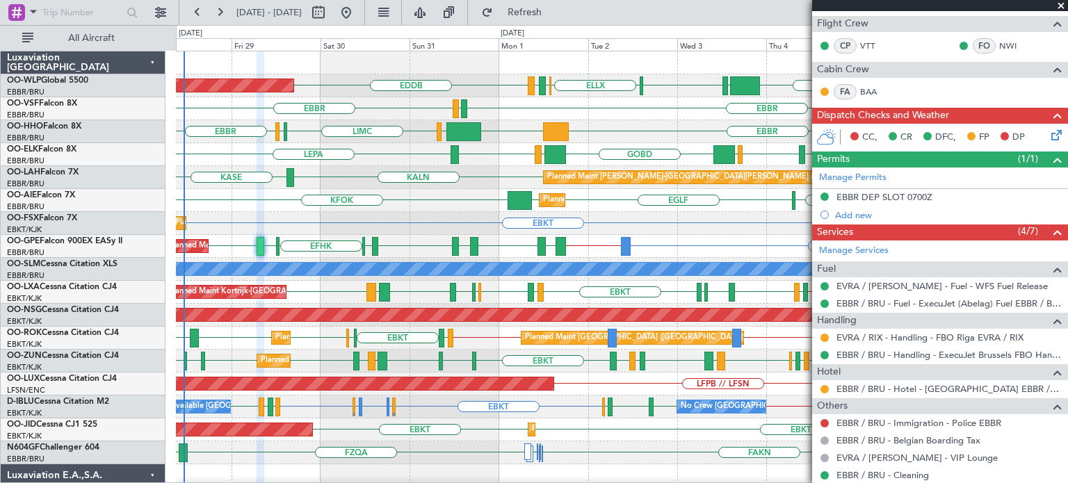
click at [1060, 2] on span at bounding box center [1061, 6] width 14 height 13
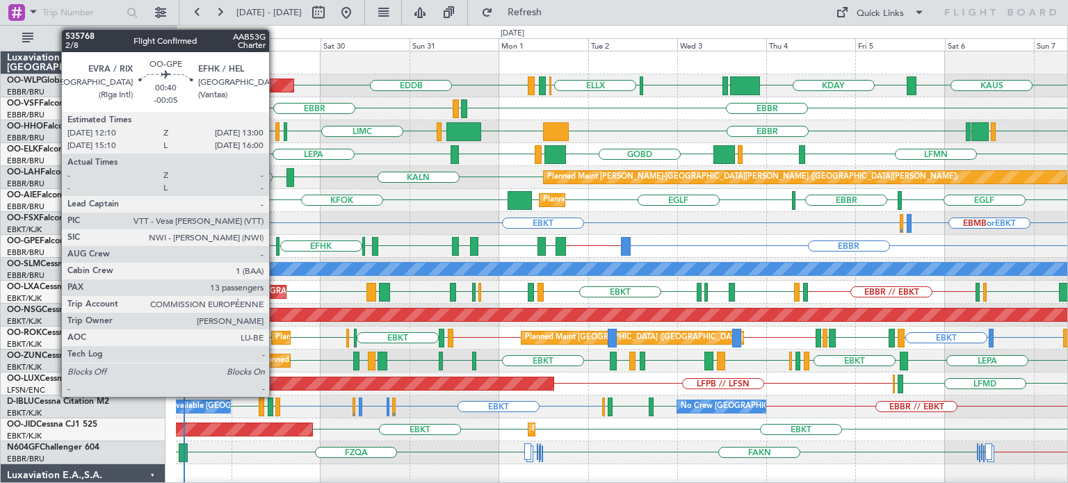
click at [276, 241] on div at bounding box center [277, 246] width 3 height 19
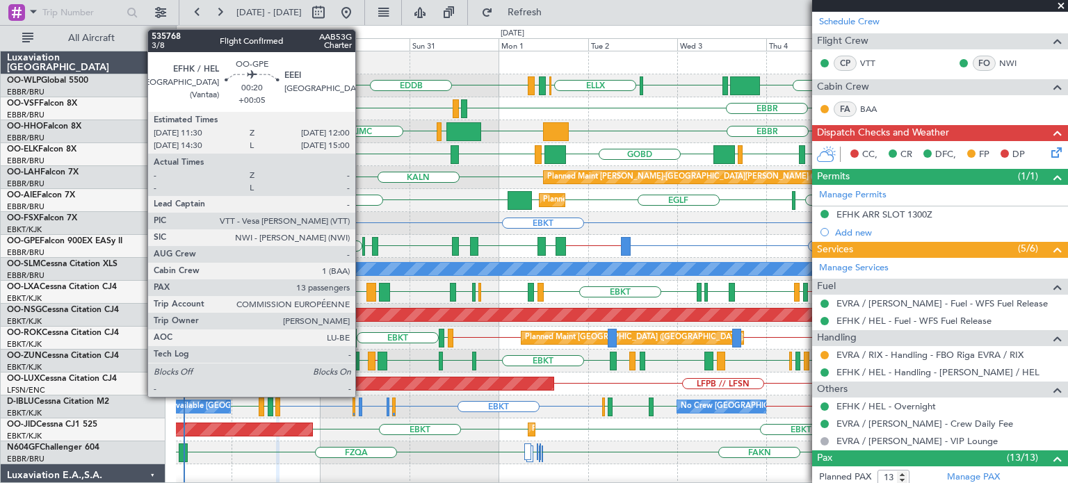
click at [361, 247] on div "EBBR EBBR // LRBS EFHK [GEOGRAPHIC_DATA] [GEOGRAPHIC_DATA] LRCK EYVI LBSF EPWA …" at bounding box center [621, 246] width 891 height 23
click at [363, 242] on div at bounding box center [363, 246] width 2 height 19
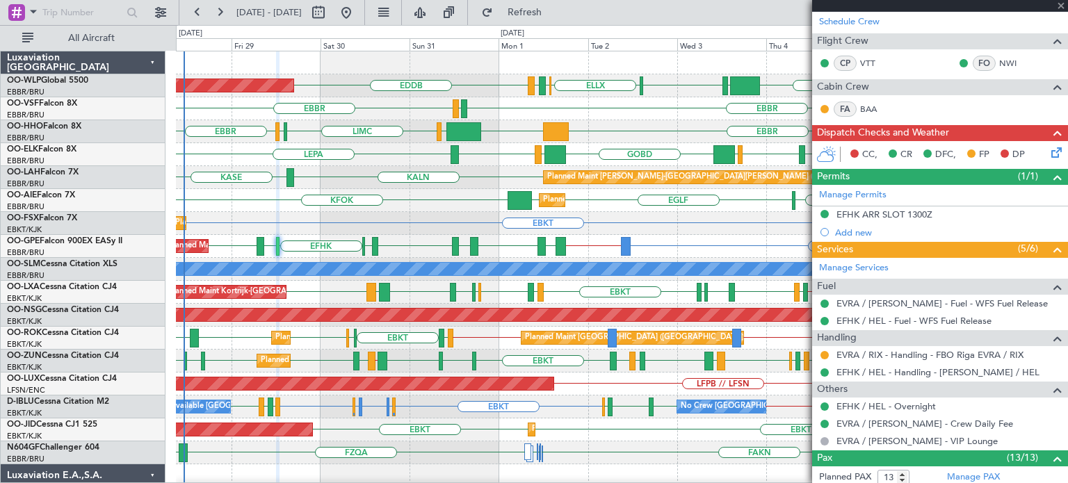
type input "+00:05"
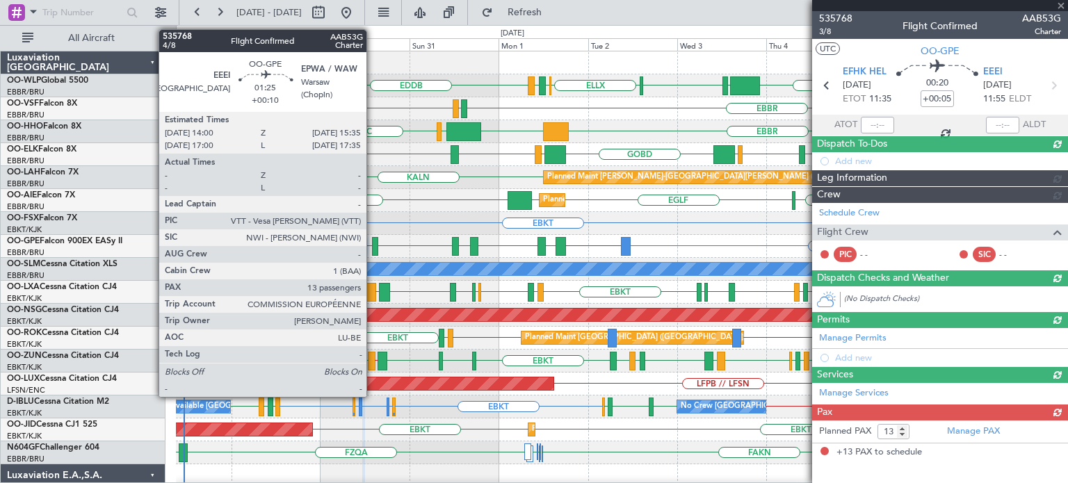
scroll to position [0, 0]
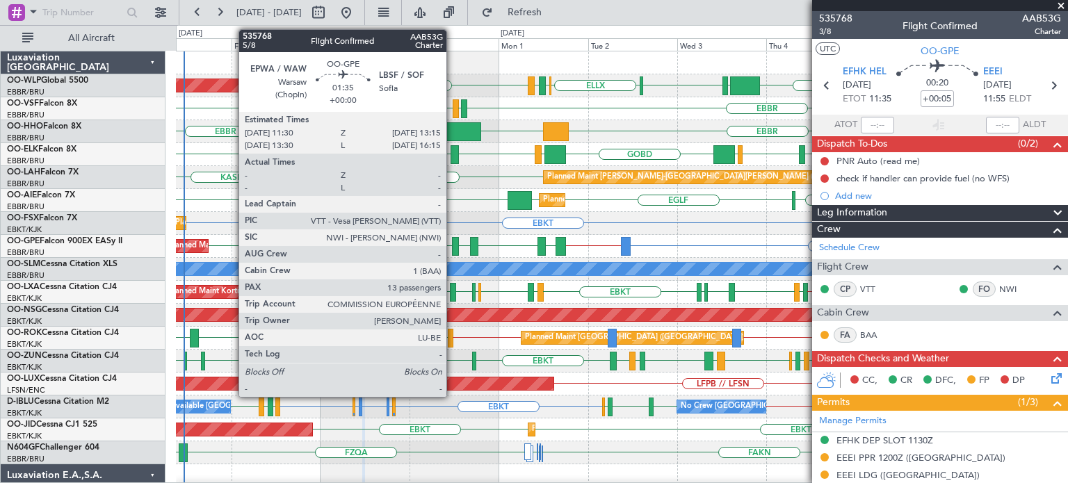
click at [453, 239] on div at bounding box center [455, 246] width 7 height 19
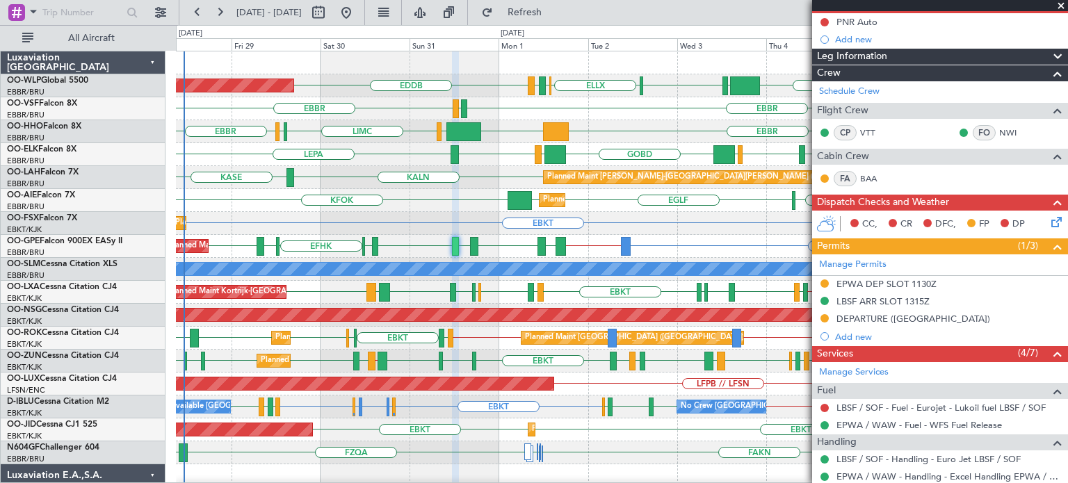
scroll to position [278, 0]
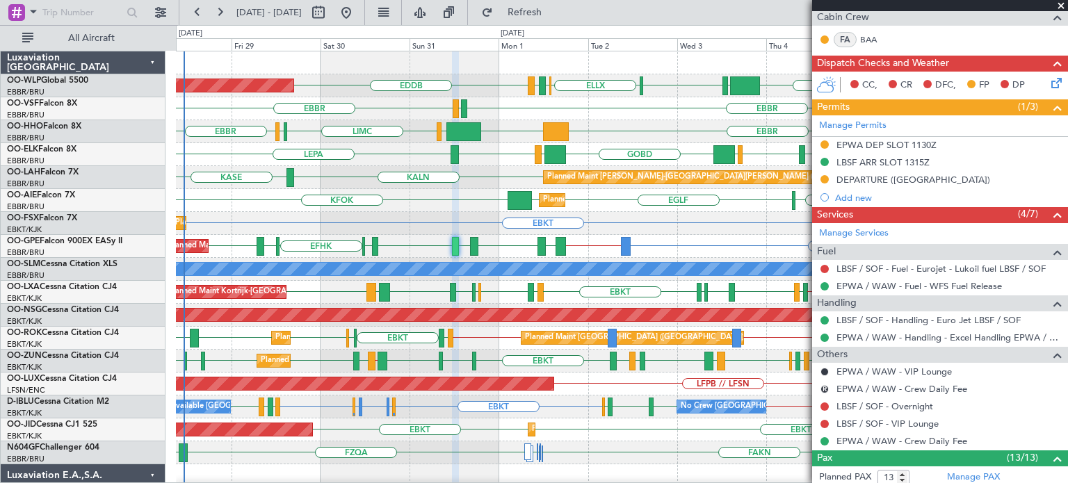
drag, startPoint x: 1057, startPoint y: 2, endPoint x: 758, endPoint y: 194, distance: 355.8
click at [1058, 2] on span at bounding box center [1061, 6] width 14 height 13
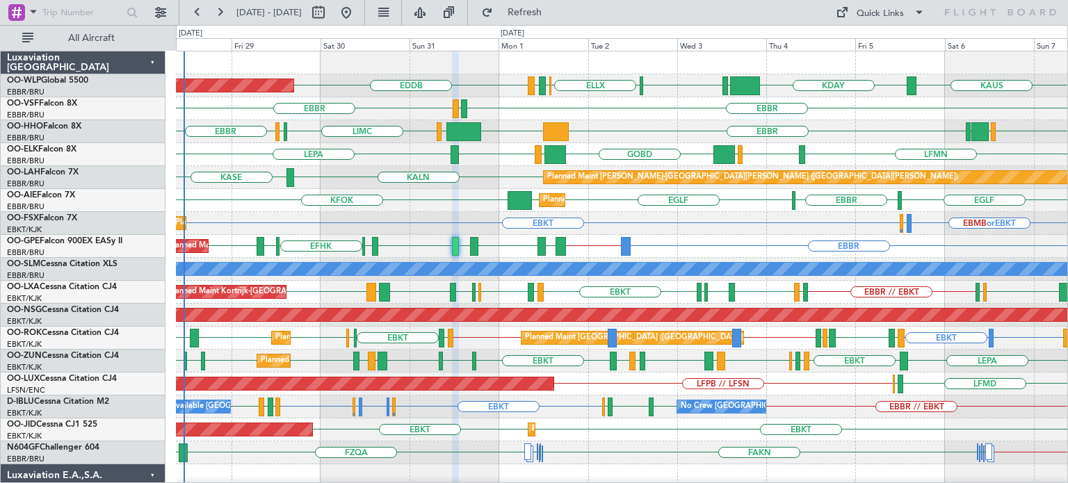
type input "0"
click at [692, 223] on div "EBKT EBMB or EBKT LSZH or EBKT Planned Maint [GEOGRAPHIC_DATA]-[GEOGRAPHIC_DATA…" at bounding box center [621, 223] width 891 height 23
click at [740, 231] on div "EBKT EBMB or EBKT LSZH or EBKT Planned Maint [GEOGRAPHIC_DATA]-[GEOGRAPHIC_DATA…" at bounding box center [621, 223] width 891 height 23
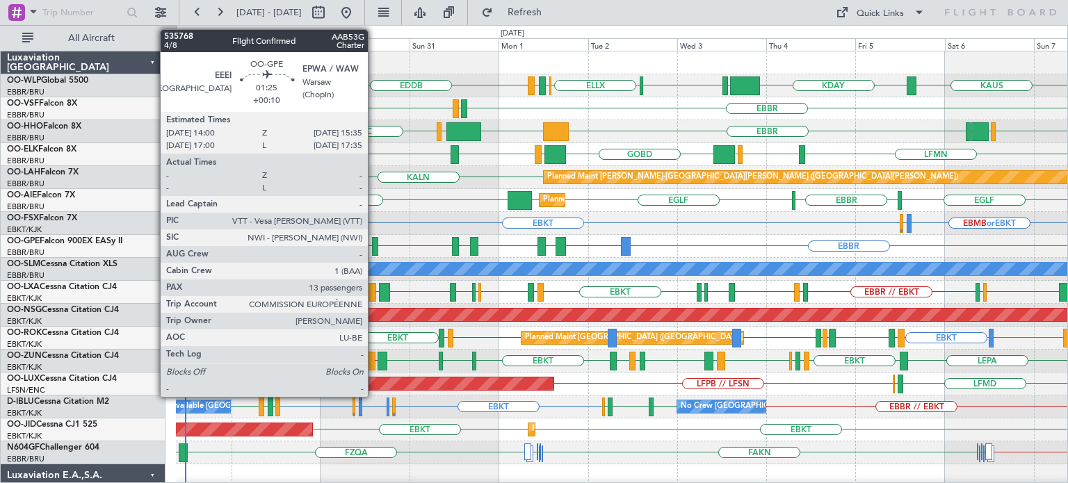
click at [374, 239] on div at bounding box center [375, 246] width 6 height 19
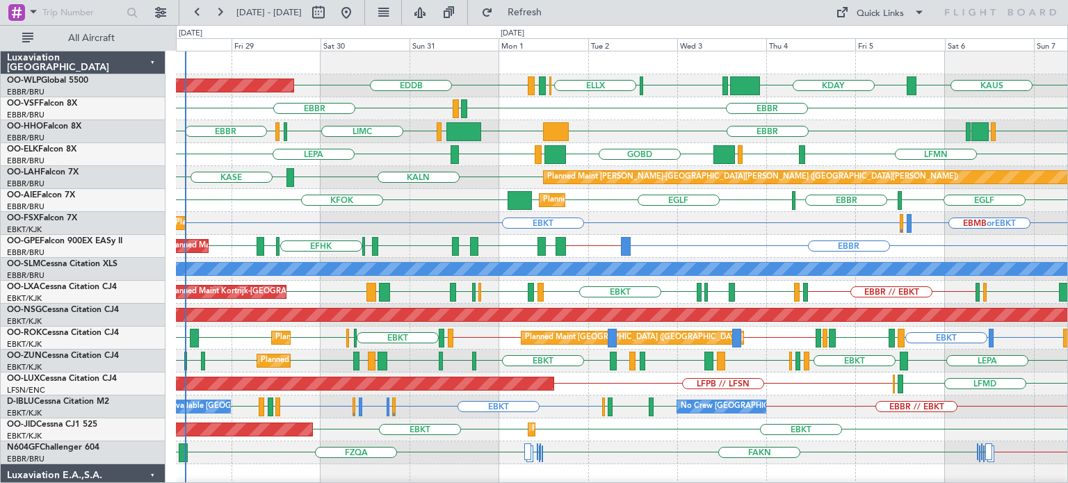
click at [624, 125] on div "GCTS LIMC LSGG EBBR GMMH LSGG EBBR KTEB LIEO" at bounding box center [621, 131] width 891 height 23
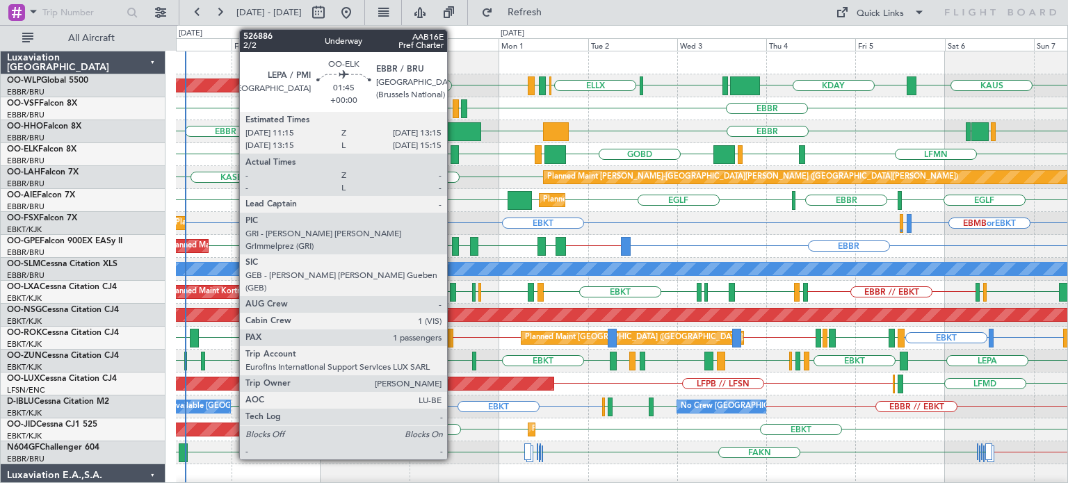
click at [453, 149] on div at bounding box center [454, 154] width 8 height 19
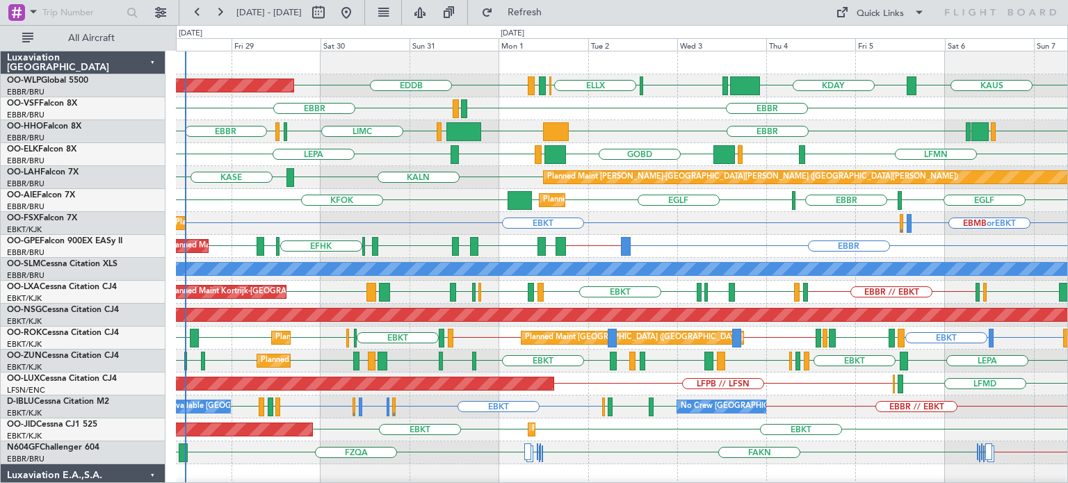
click at [462, 209] on div "KFOK EGLF EBBR EGLF EGLF Planned Maint London (Farnborough)" at bounding box center [621, 200] width 891 height 23
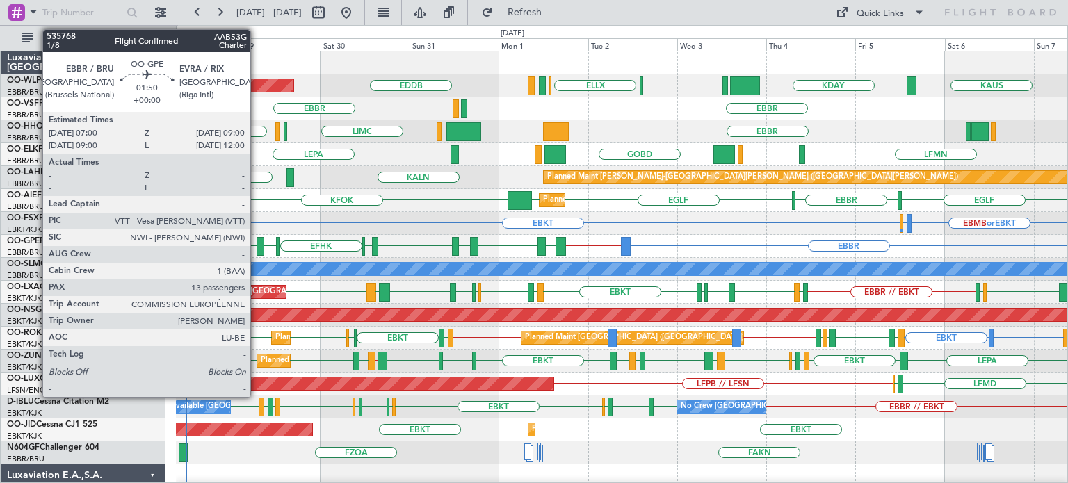
click at [258, 241] on div at bounding box center [261, 246] width 8 height 19
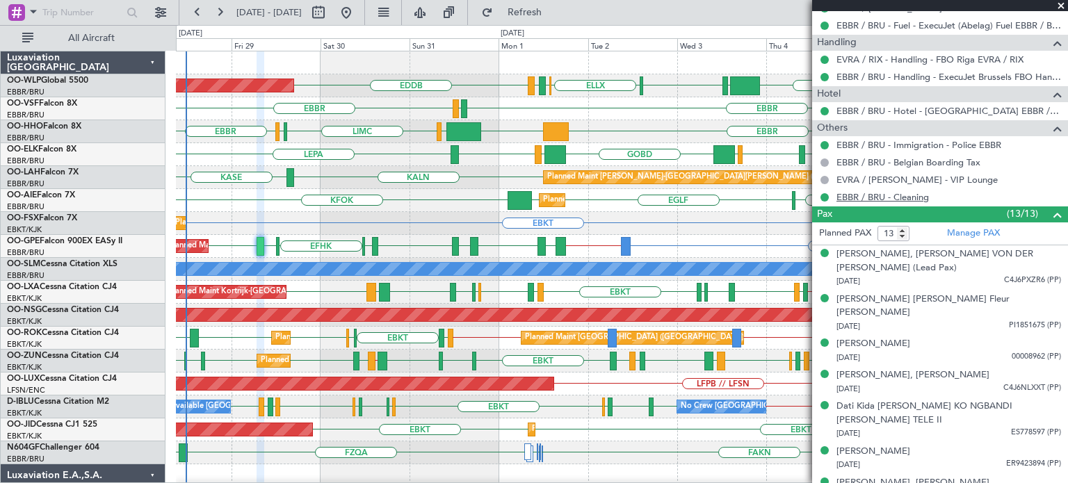
scroll to position [556, 0]
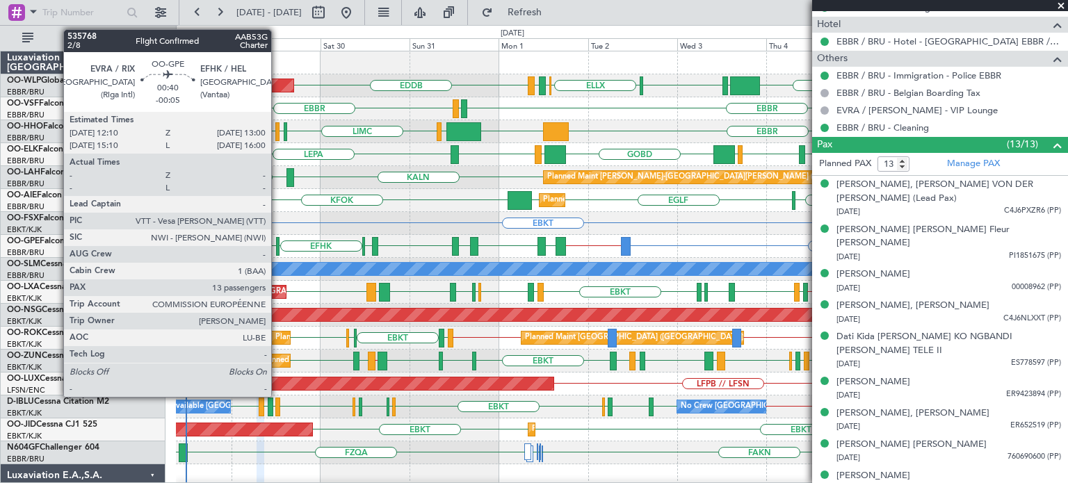
click at [277, 243] on div at bounding box center [277, 246] width 3 height 19
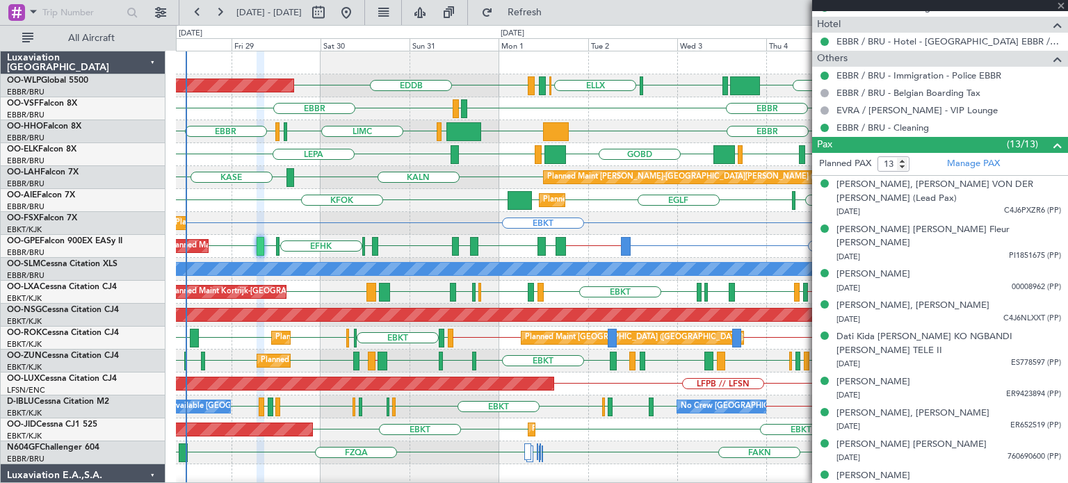
type input "-00:05"
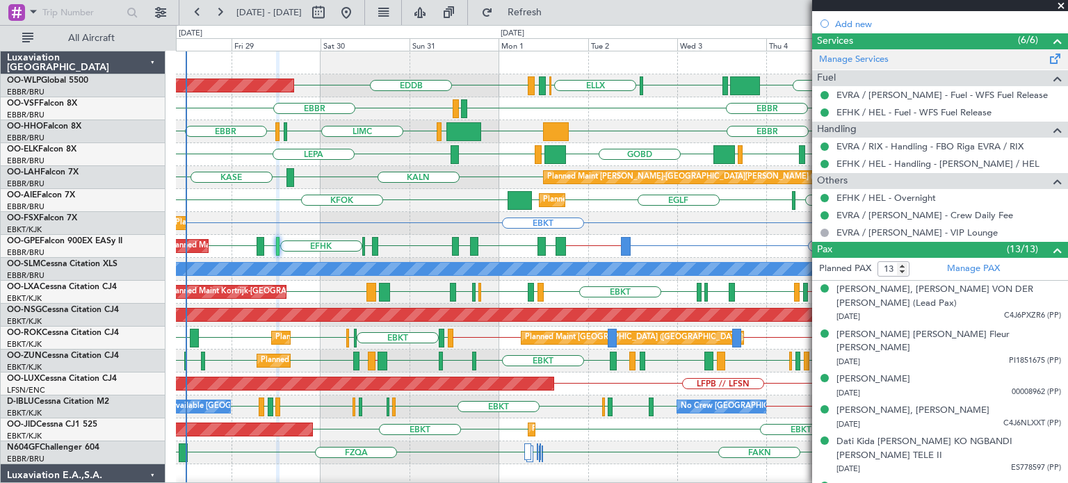
scroll to position [0, 0]
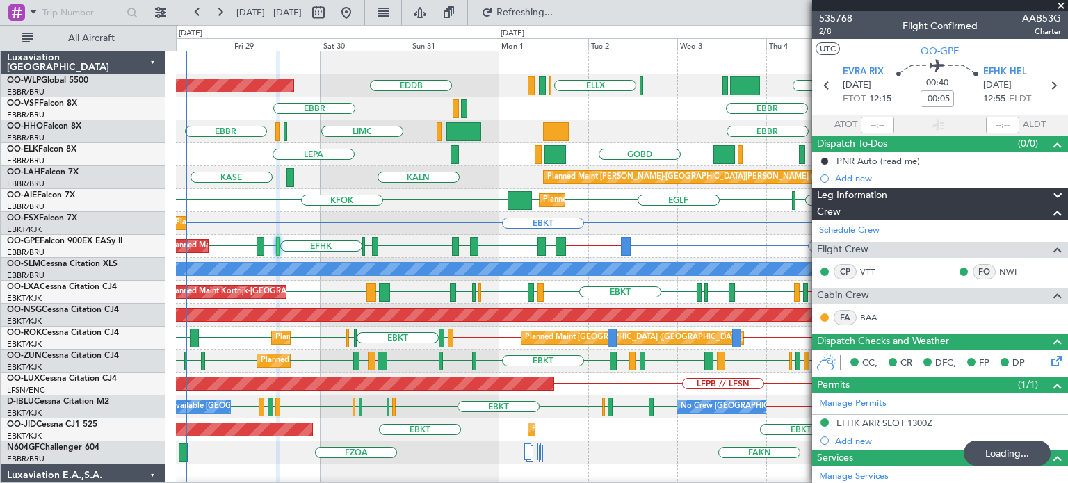
click at [1057, 5] on span at bounding box center [1061, 6] width 14 height 13
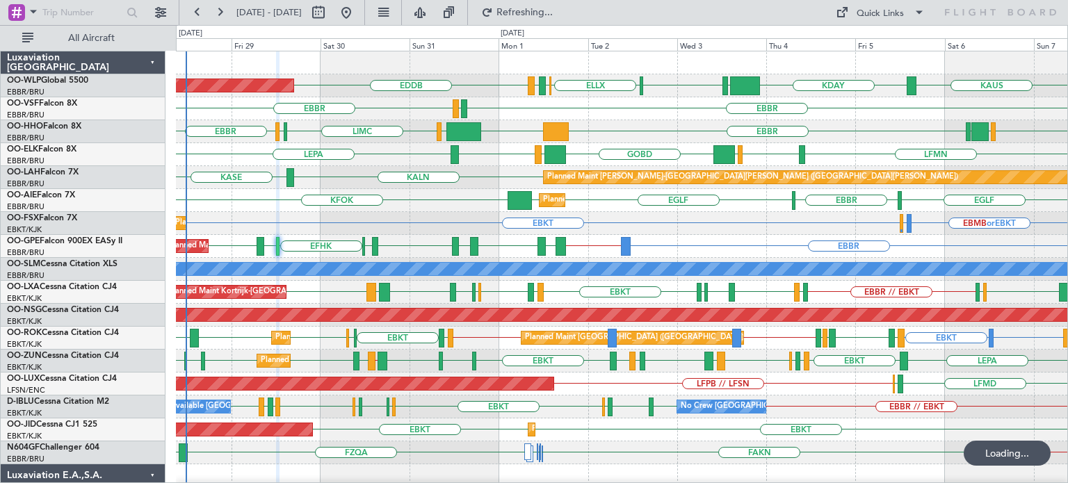
type input "0"
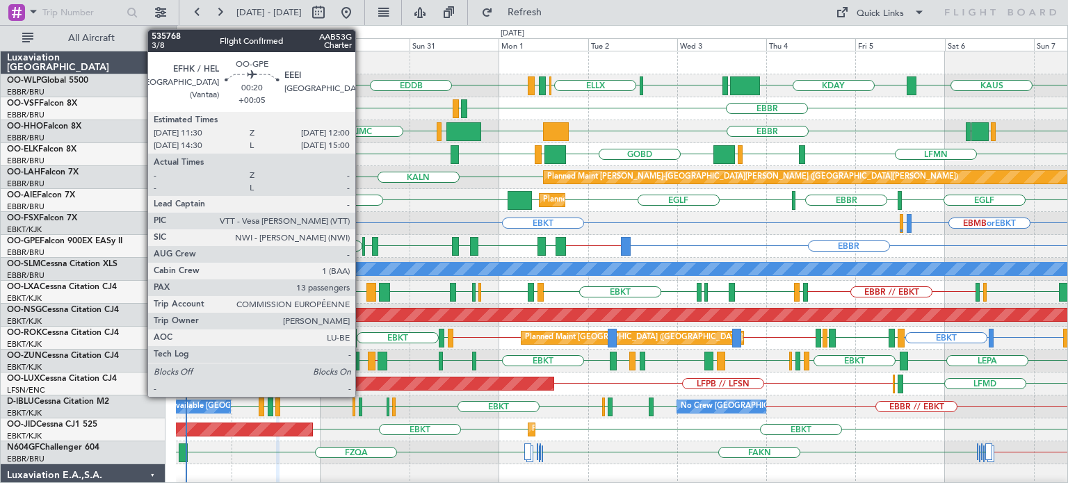
click at [362, 247] on div at bounding box center [363, 246] width 2 height 19
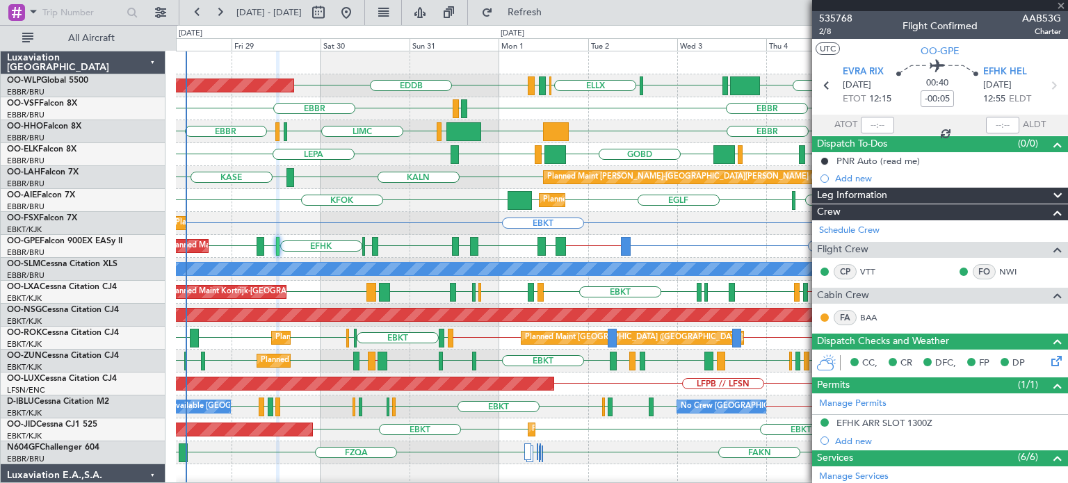
type input "+00:05"
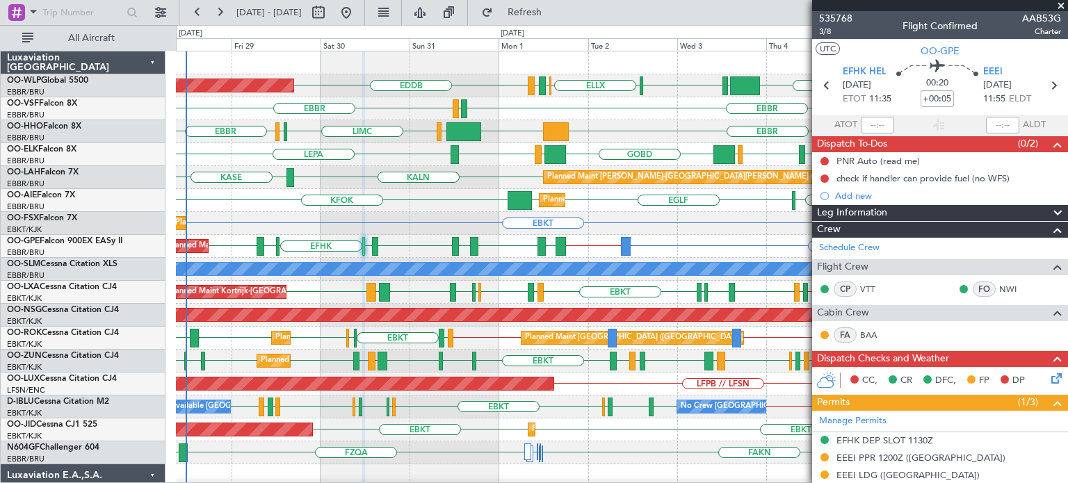
click at [1061, 3] on span at bounding box center [1061, 6] width 14 height 13
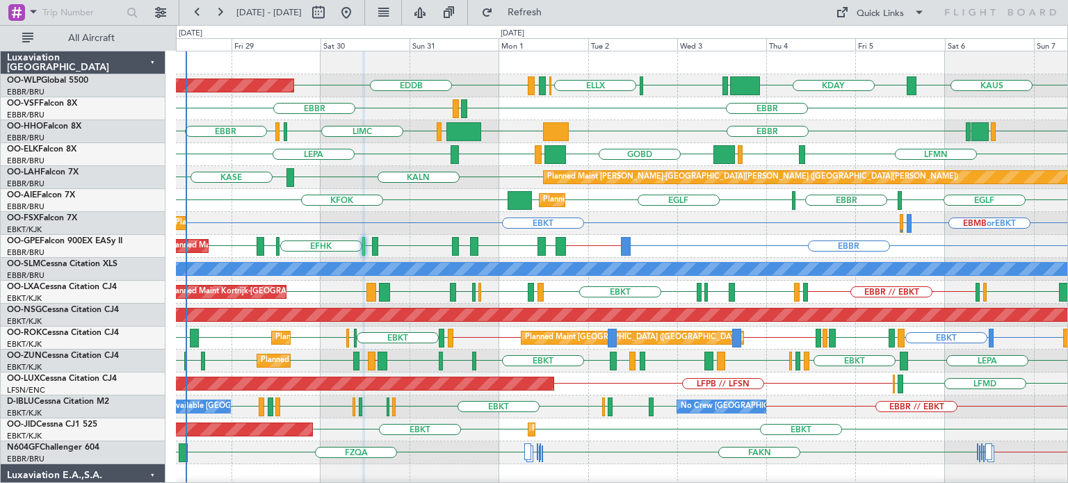
type input "0"
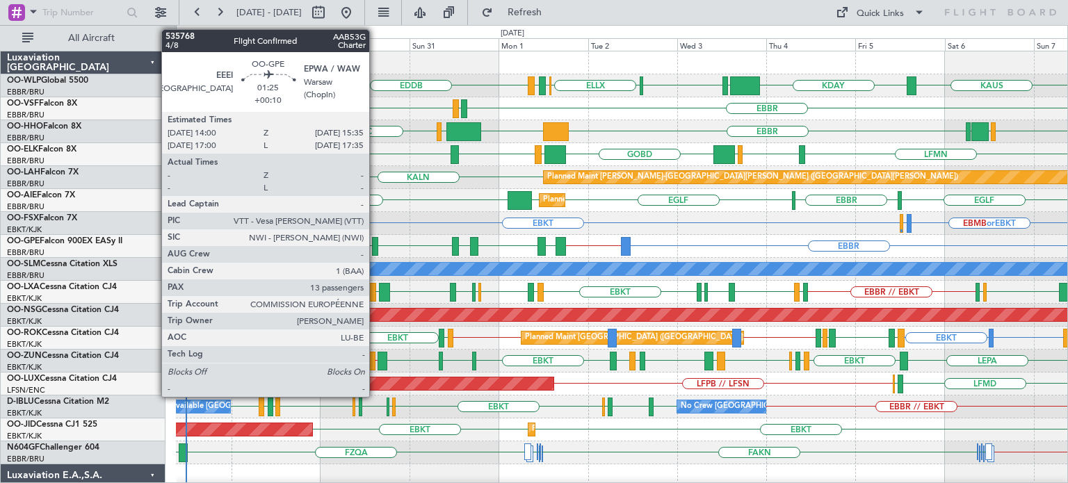
click at [375, 241] on div at bounding box center [375, 246] width 6 height 19
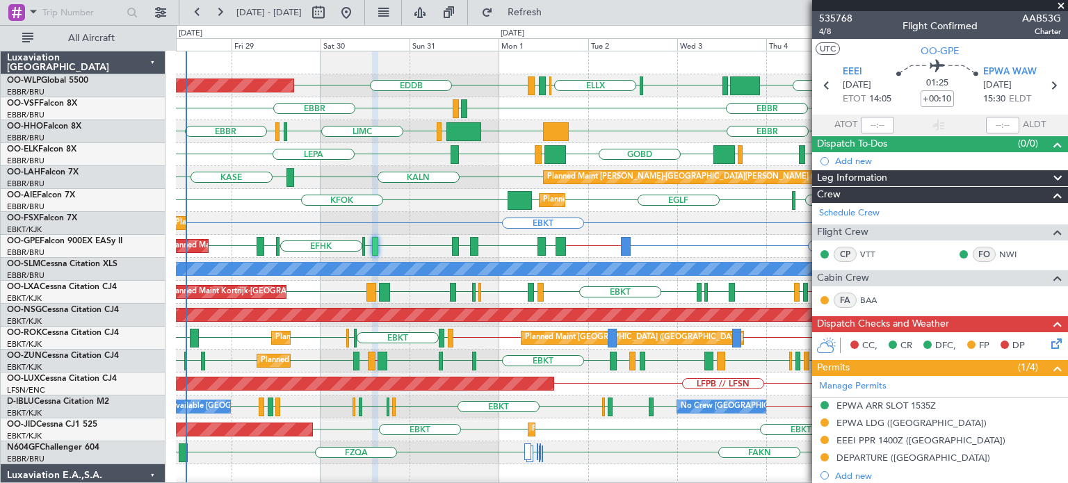
click at [1063, 2] on span at bounding box center [1061, 6] width 14 height 13
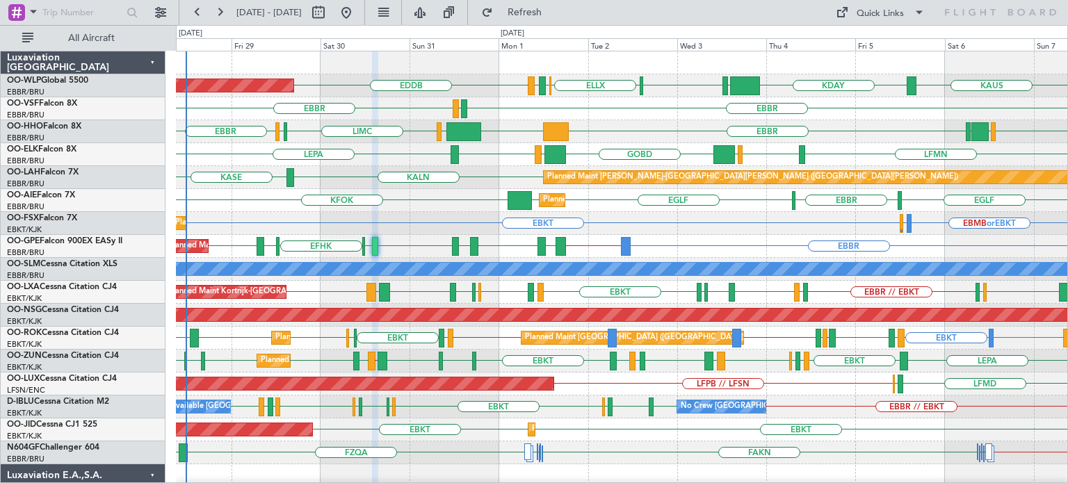
type input "0"
click at [465, 200] on div "KFOK EGLF EGLF EGLF EBBR Planned Maint London (Farnborough)" at bounding box center [621, 200] width 891 height 23
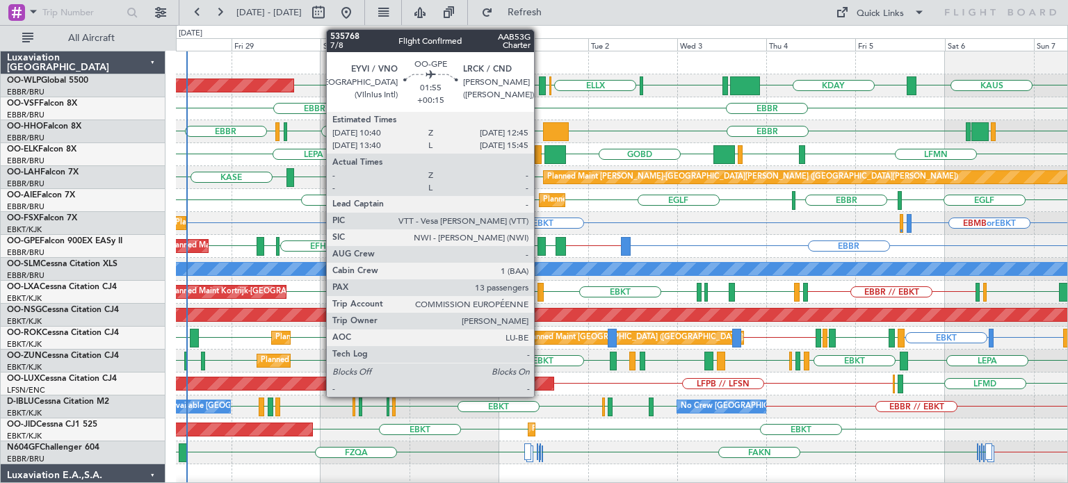
click at [540, 244] on div at bounding box center [541, 246] width 8 height 19
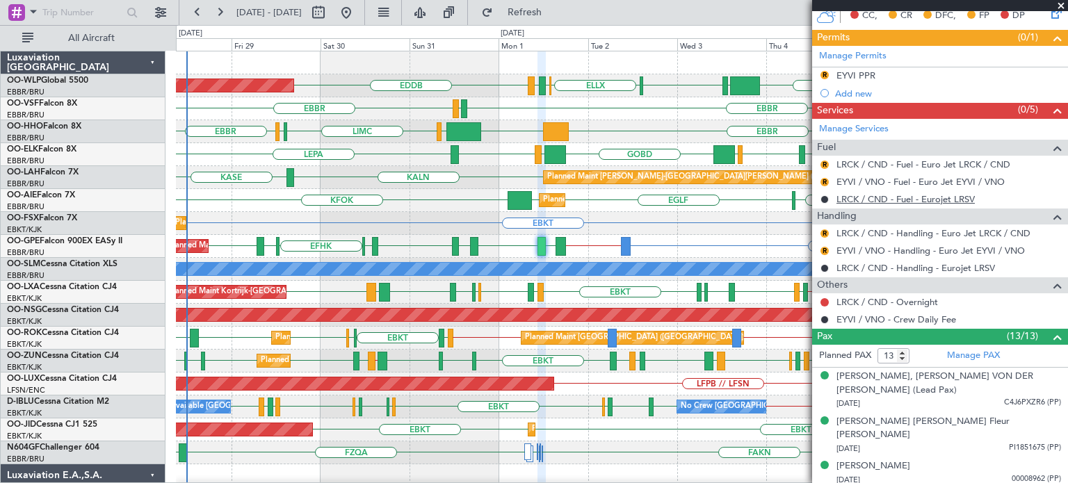
scroll to position [417, 0]
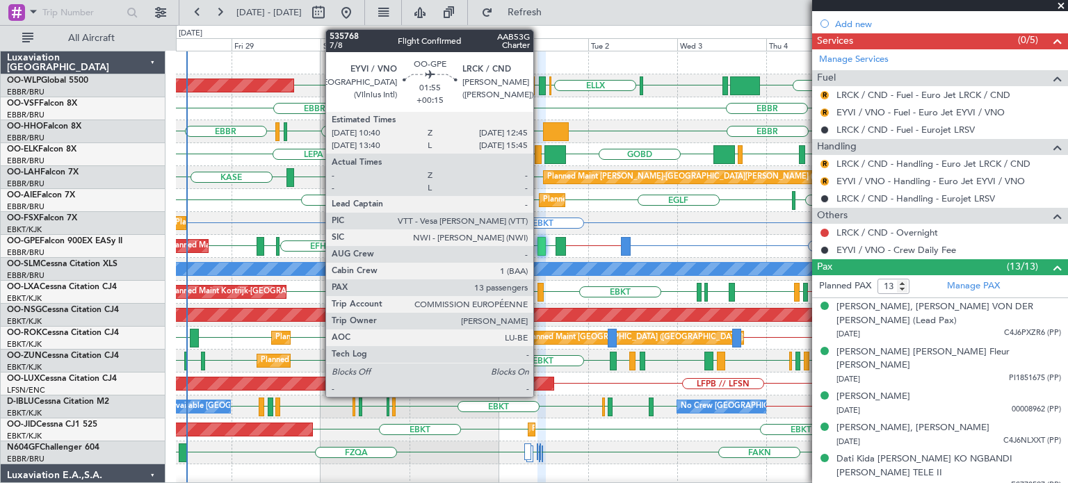
click at [539, 241] on div at bounding box center [541, 246] width 8 height 19
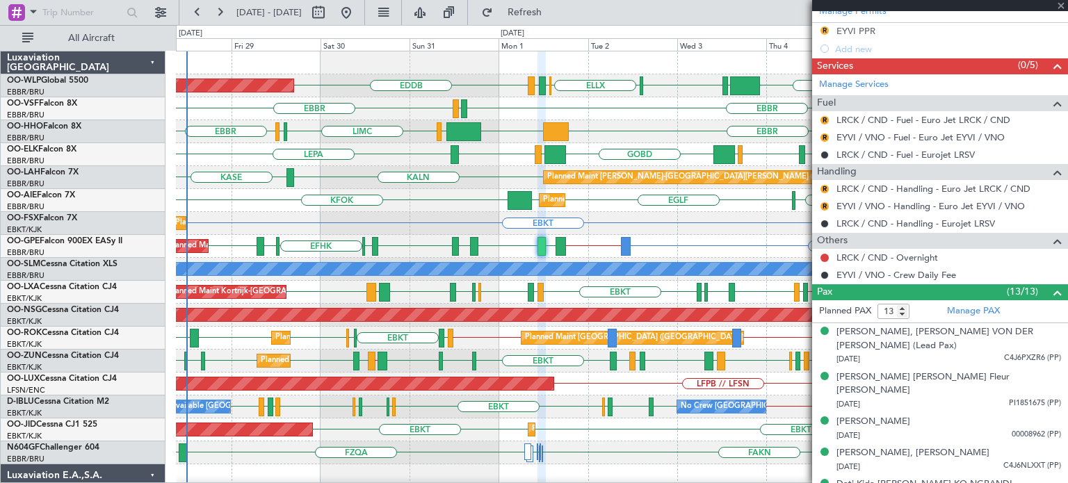
scroll to position [442, 0]
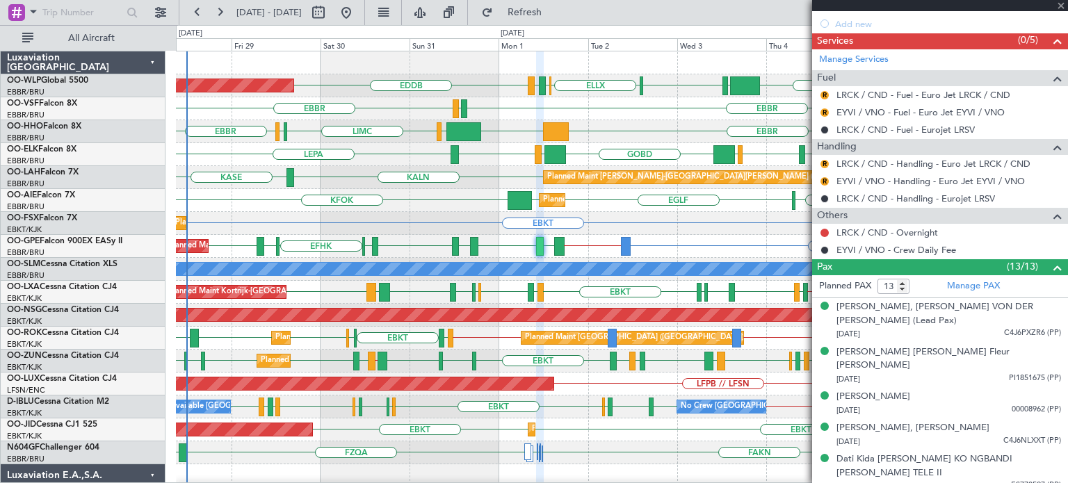
click at [1059, 5] on div at bounding box center [940, 5] width 256 height 11
click at [628, 132] on div "LIMC LSGG EBBR EBBR KTEB LIEO GCTS GMMH LSGG" at bounding box center [621, 131] width 891 height 23
click at [1060, 5] on span at bounding box center [1061, 6] width 14 height 13
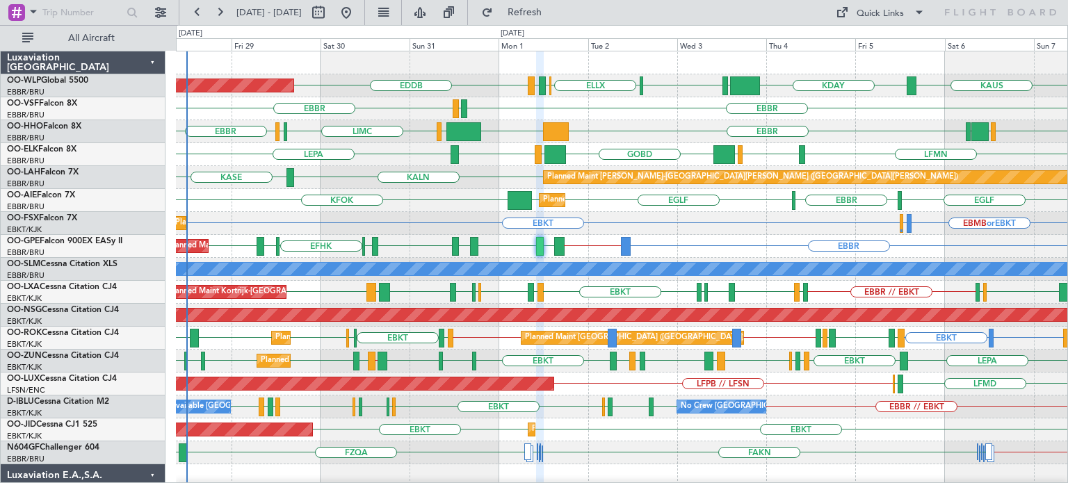
type input "0"
click at [379, 213] on div "EBKT EBMB or EBKT LSZH or EBKT Planned Maint [GEOGRAPHIC_DATA]-[GEOGRAPHIC_DATA…" at bounding box center [621, 223] width 891 height 23
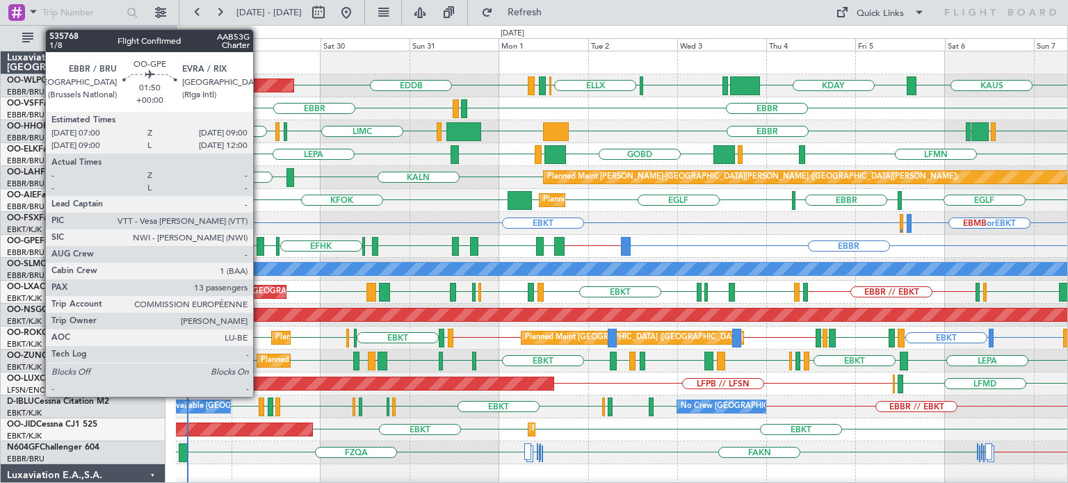
click at [259, 243] on div at bounding box center [261, 246] width 8 height 19
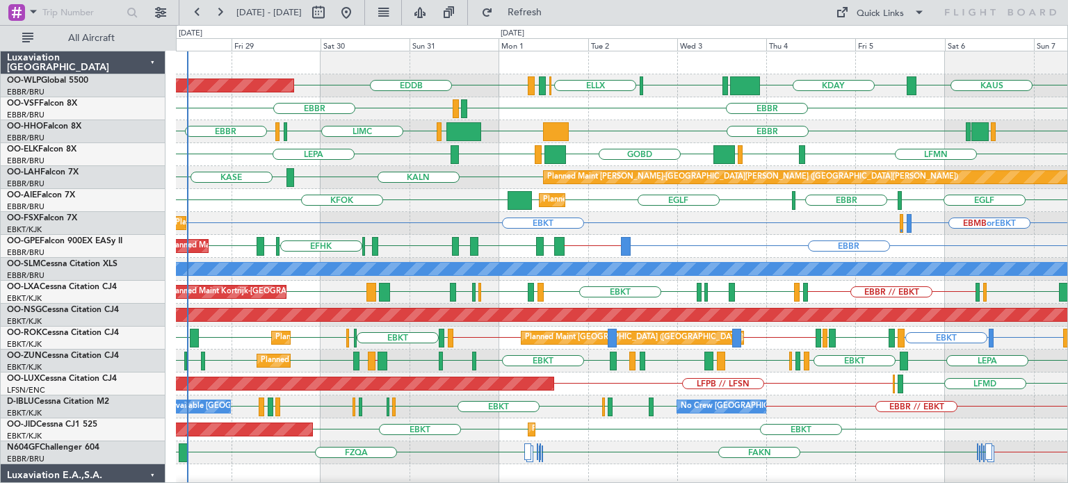
click at [603, 111] on div "EBBR [GEOGRAPHIC_DATA] LEGE" at bounding box center [621, 108] width 891 height 23
click at [398, 208] on div "EGLF EBBR KFOK EGLF EGLF Planned Maint London (Farnborough)" at bounding box center [621, 200] width 891 height 23
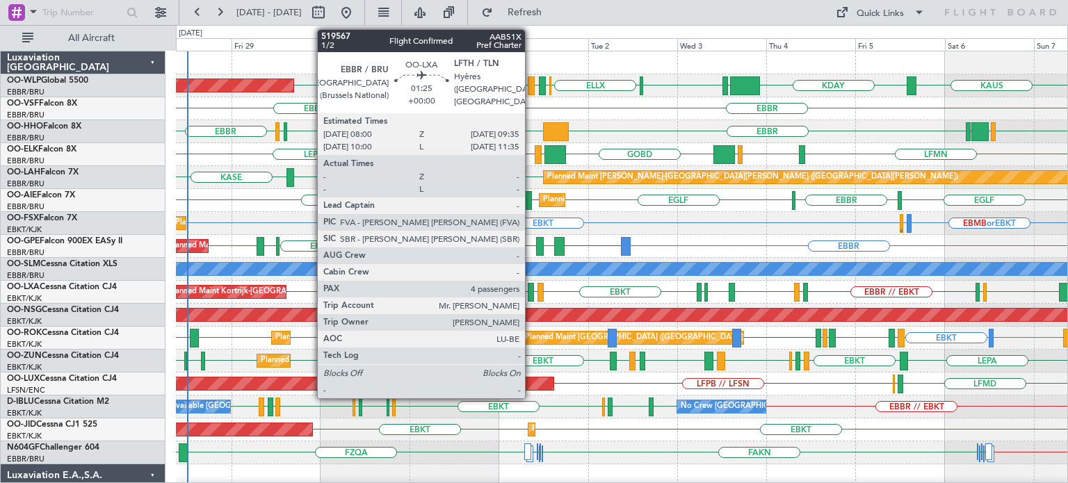
click at [531, 288] on div at bounding box center [531, 292] width 6 height 19
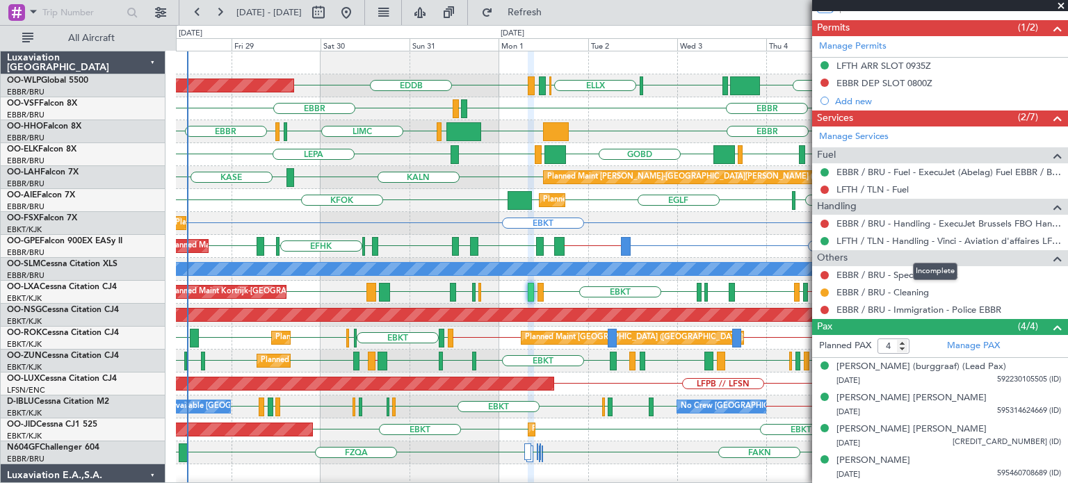
scroll to position [200, 0]
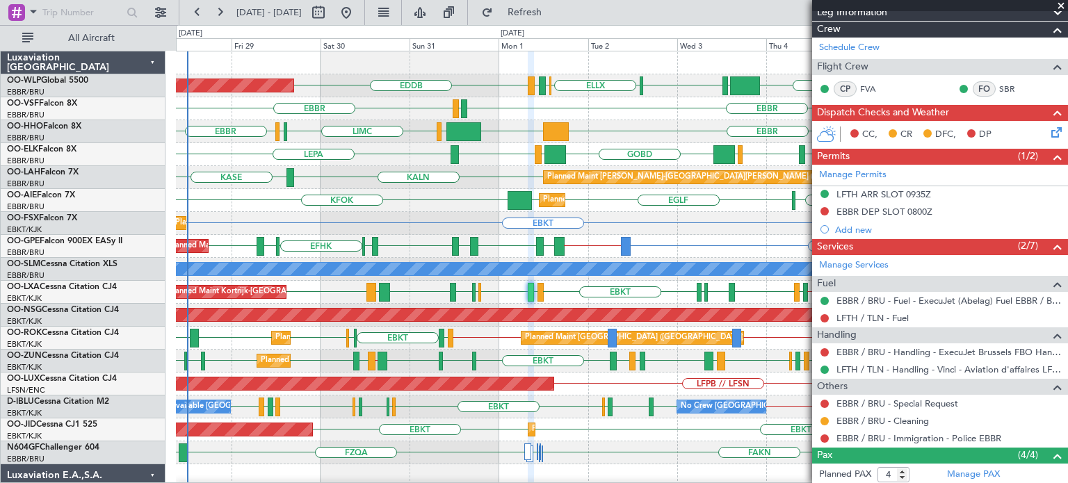
click at [1061, 3] on span at bounding box center [1061, 6] width 14 height 13
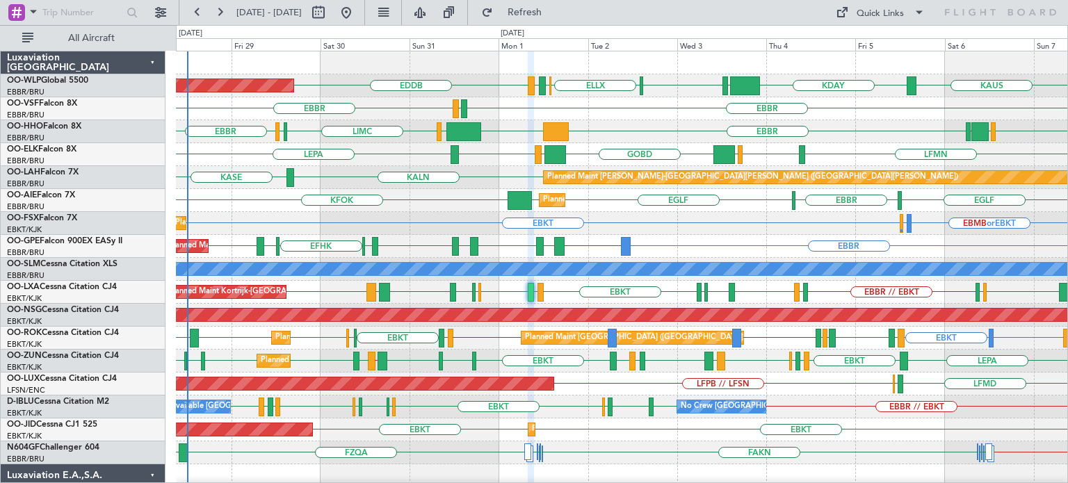
type input "0"
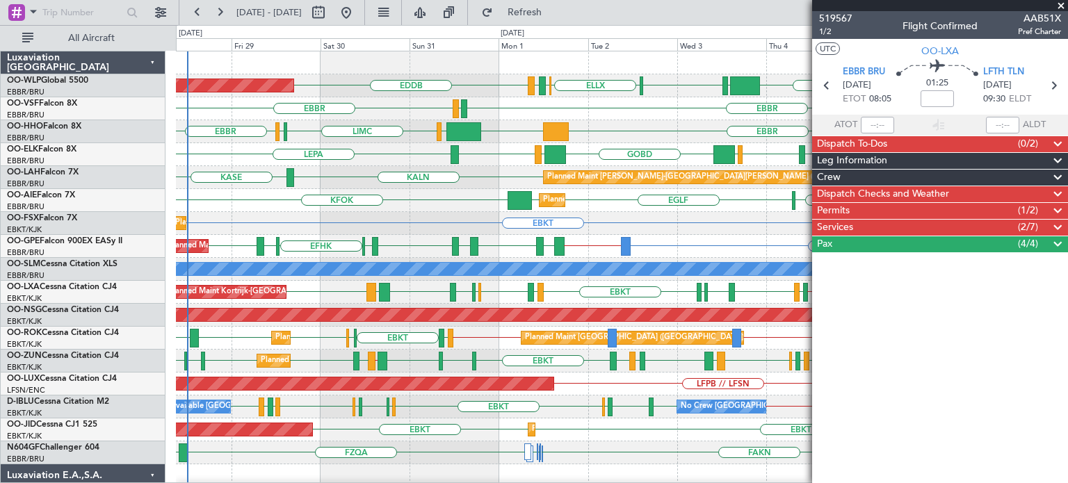
scroll to position [0, 0]
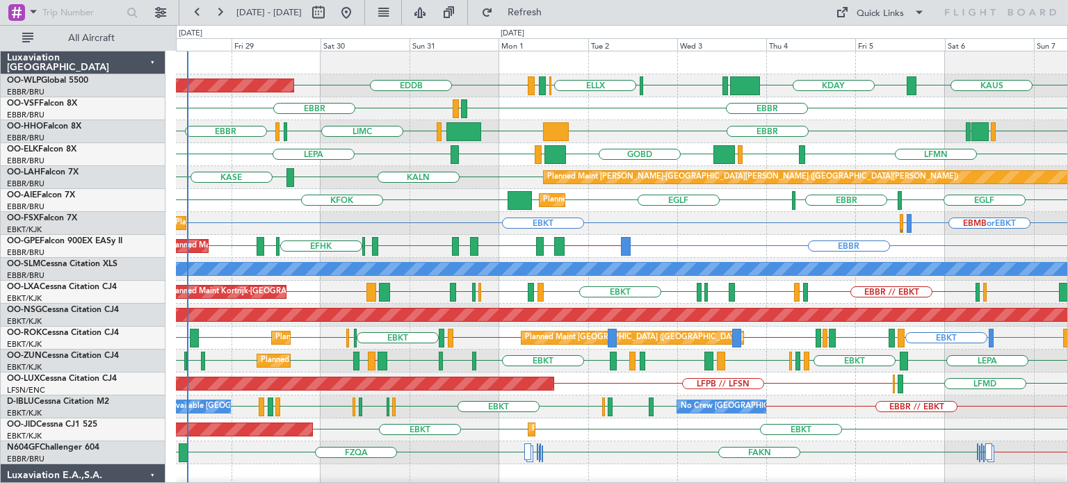
click at [786, 227] on div "EBMB or EBKT LSZH or EBKT EBKT Planned Maint Kortrijk-Wevelgem Planned Maint Ko…" at bounding box center [621, 223] width 891 height 23
click at [457, 172] on div "KALN [GEOGRAPHIC_DATA] Planned [GEOGRAPHIC_DATA][PERSON_NAME]-[GEOGRAPHIC_DATA]…" at bounding box center [621, 177] width 891 height 23
click at [423, 154] on div "LEPA LFMN EBBR LIML GOBD LIRA EBBR Planned Maint Kortrijk-Wevelgem" at bounding box center [621, 154] width 891 height 23
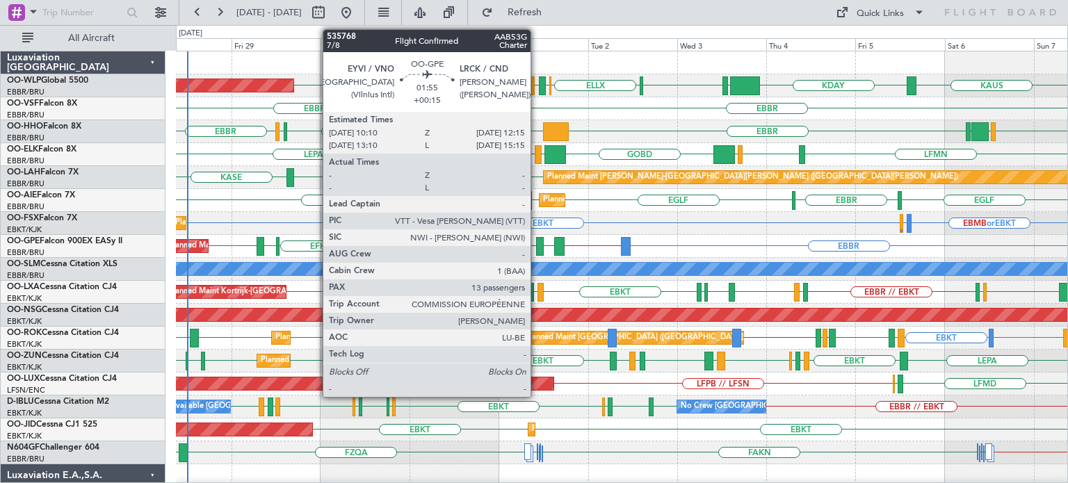
click at [537, 242] on div at bounding box center [540, 246] width 8 height 19
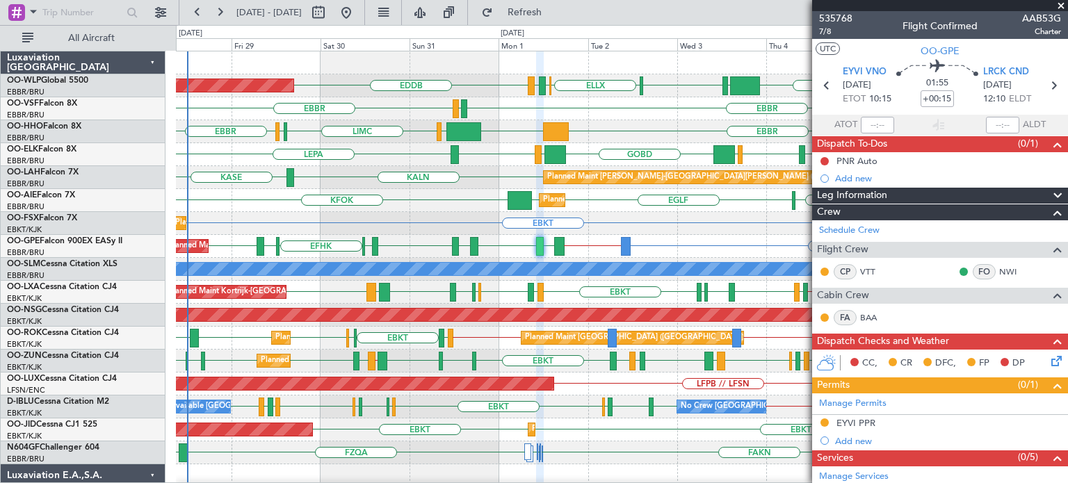
click at [1059, 6] on span at bounding box center [1061, 6] width 14 height 13
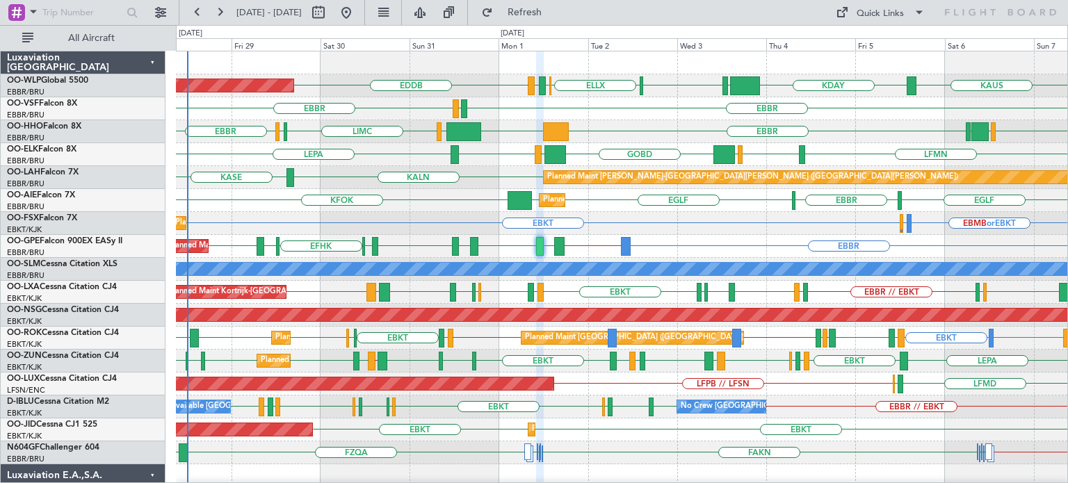
type input "0"
click at [359, 220] on div "EBMB or EBKT LSZH or EBKT EBKT Planned Maint Kortrijk-Wevelgem Planned Maint Ko…" at bounding box center [621, 223] width 891 height 23
